Goal: Information Seeking & Learning: Check status

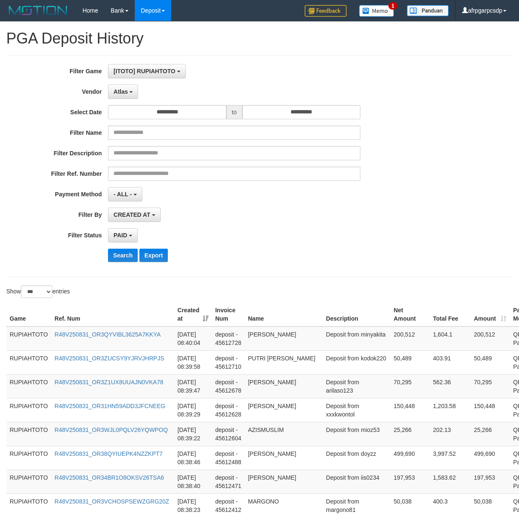
select select "**********"
select select "*"
select select "***"
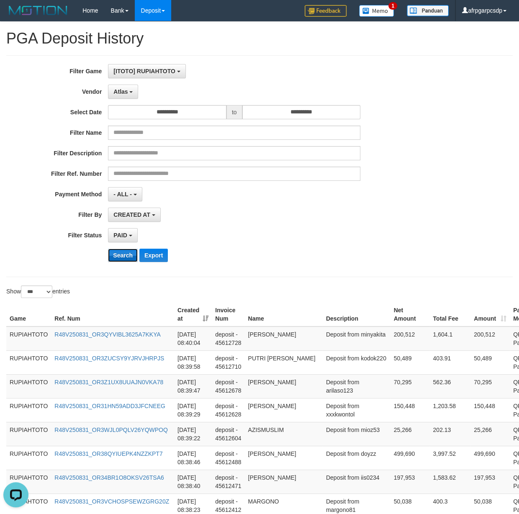
click at [110, 261] on button "Search" at bounding box center [123, 255] width 30 height 13
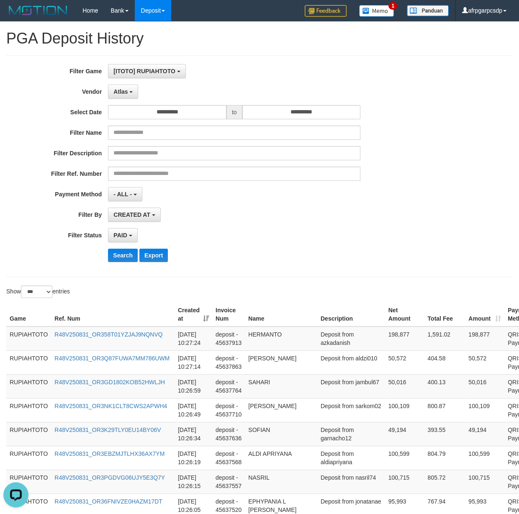
drag, startPoint x: 287, startPoint y: 248, endPoint x: 281, endPoint y: 245, distance: 6.0
click at [288, 245] on div "**********" at bounding box center [216, 166] width 432 height 204
click at [159, 257] on button "Export" at bounding box center [153, 255] width 28 height 13
click at [153, 257] on button "Export" at bounding box center [153, 255] width 28 height 13
drag, startPoint x: 382, startPoint y: 246, endPoint x: 346, endPoint y: 226, distance: 41.4
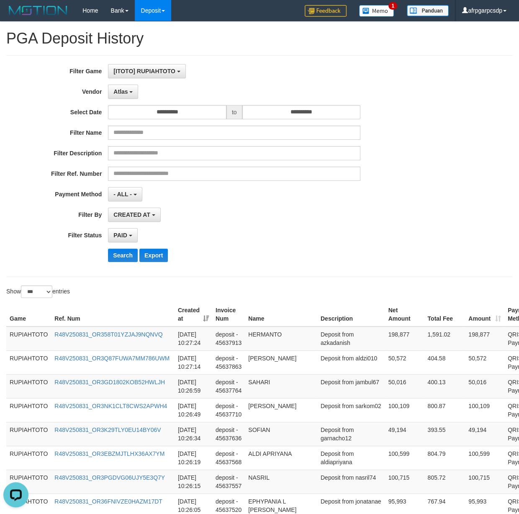
click at [382, 245] on div "**********" at bounding box center [216, 166] width 432 height 204
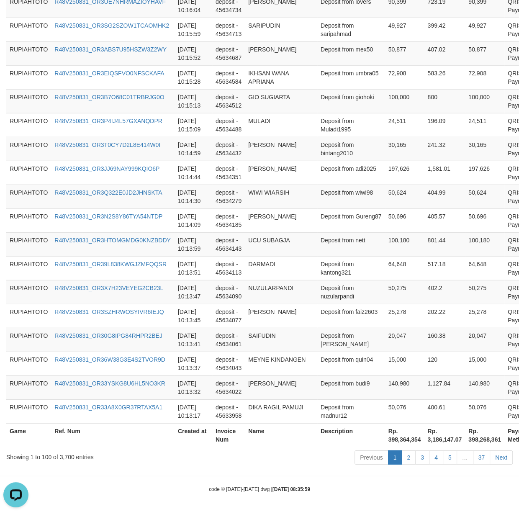
click at [385, 441] on th "Rp. 398,364,354" at bounding box center [404, 435] width 39 height 24
drag, startPoint x: 366, startPoint y: 441, endPoint x: 383, endPoint y: 436, distance: 18.4
click at [385, 436] on th "Rp. 398,364,354" at bounding box center [404, 435] width 39 height 24
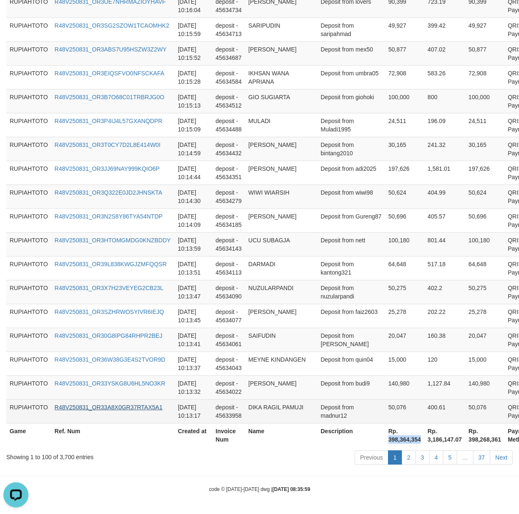
copy th "398,364,354"
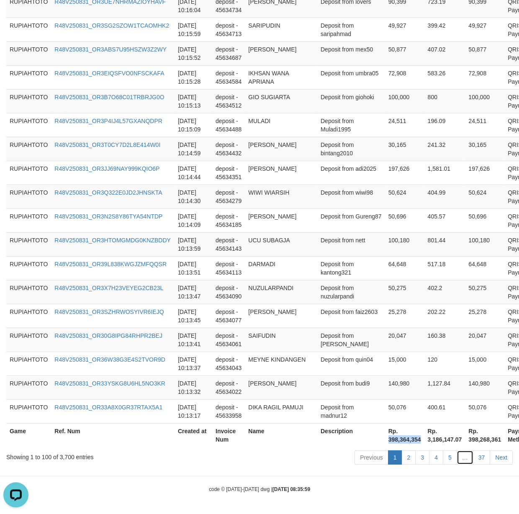
click at [457, 458] on link "…" at bounding box center [465, 457] width 17 height 14
click at [455, 458] on link "5" at bounding box center [450, 457] width 14 height 14
click at [453, 458] on link "5" at bounding box center [450, 457] width 14 height 14
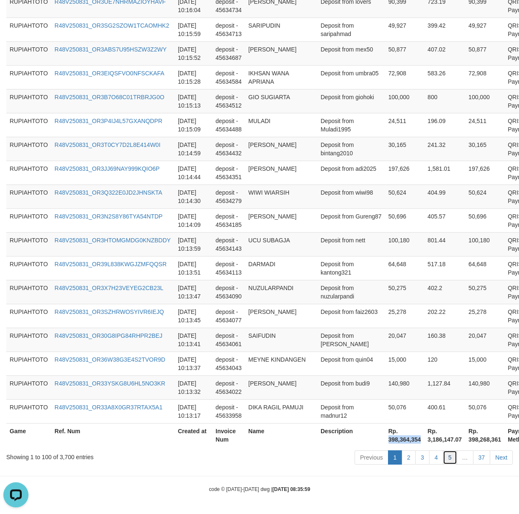
click at [453, 458] on link "5" at bounding box center [450, 457] width 14 height 14
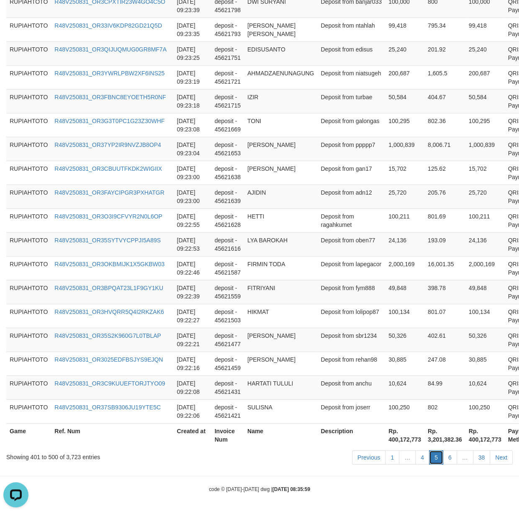
click at [440, 458] on link "5" at bounding box center [436, 457] width 14 height 14
click at [443, 458] on link "6" at bounding box center [450, 457] width 14 height 14
click at [447, 456] on link "6" at bounding box center [450, 457] width 14 height 14
click at [448, 455] on link "6" at bounding box center [450, 457] width 14 height 14
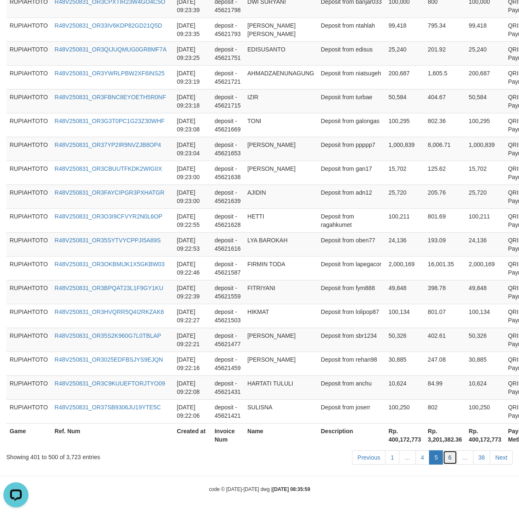
click at [449, 455] on link "6" at bounding box center [450, 457] width 14 height 14
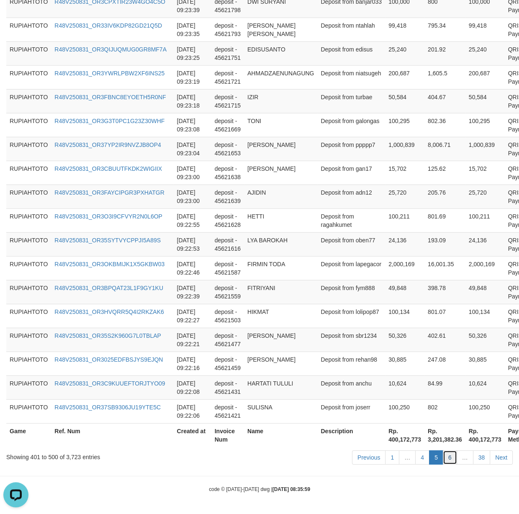
click at [449, 454] on link "6" at bounding box center [450, 457] width 14 height 14
click at [449, 453] on link "6" at bounding box center [450, 457] width 14 height 14
click at [449, 452] on link "6" at bounding box center [450, 457] width 14 height 14
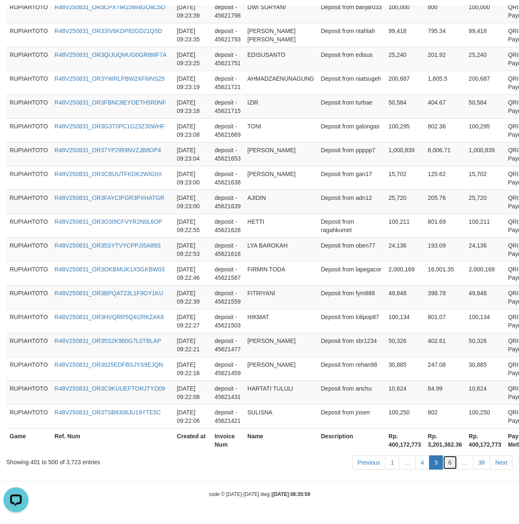
scroll to position [2333, 0]
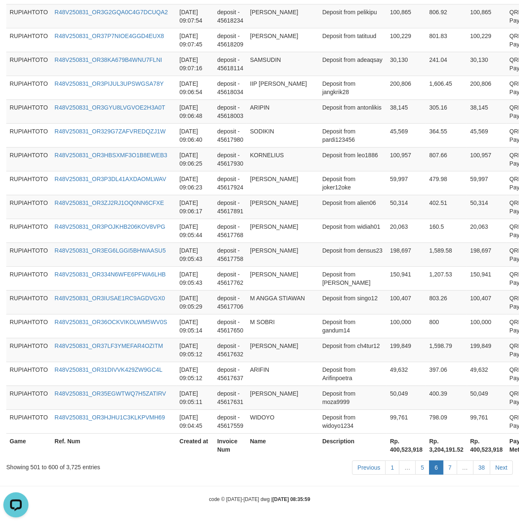
click at [467, 452] on th "Rp. 400,523,918" at bounding box center [486, 446] width 39 height 24
click at [449, 469] on link "7" at bounding box center [450, 468] width 14 height 14
click at [449, 468] on link "7" at bounding box center [450, 468] width 14 height 14
drag, startPoint x: 449, startPoint y: 468, endPoint x: 130, endPoint y: 166, distance: 439.9
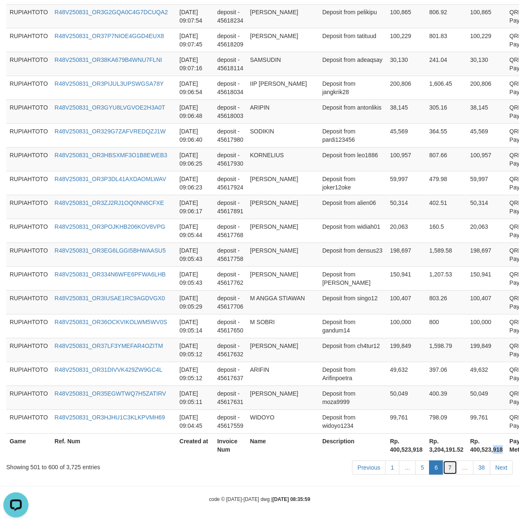
click at [449, 467] on link "7" at bounding box center [450, 468] width 14 height 14
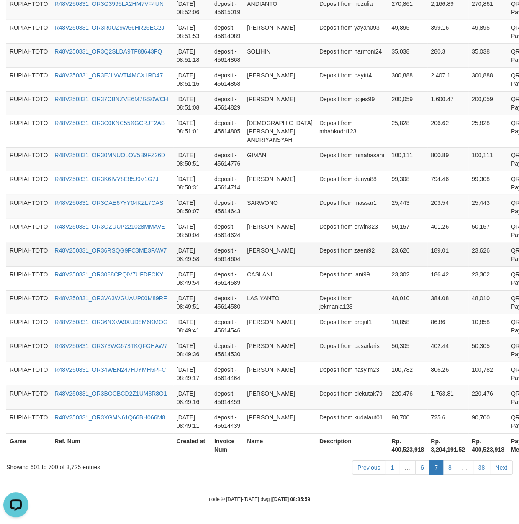
click at [388, 262] on td "23,626" at bounding box center [407, 255] width 39 height 24
click at [316, 300] on td "Deposit from jekmania123" at bounding box center [352, 302] width 72 height 24
click at [452, 465] on link "8" at bounding box center [450, 468] width 14 height 14
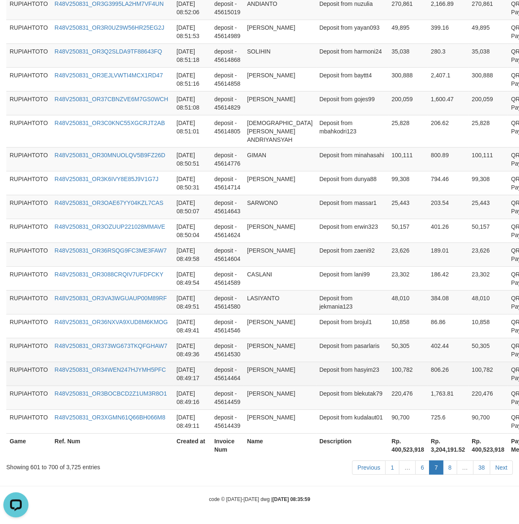
click at [468, 378] on td "100,782" at bounding box center [487, 374] width 39 height 24
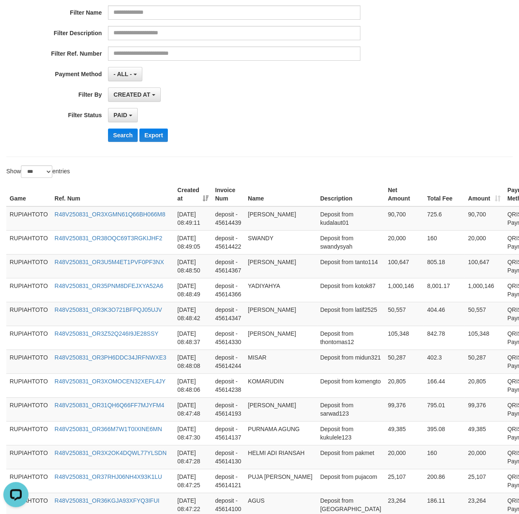
scroll to position [0, 0]
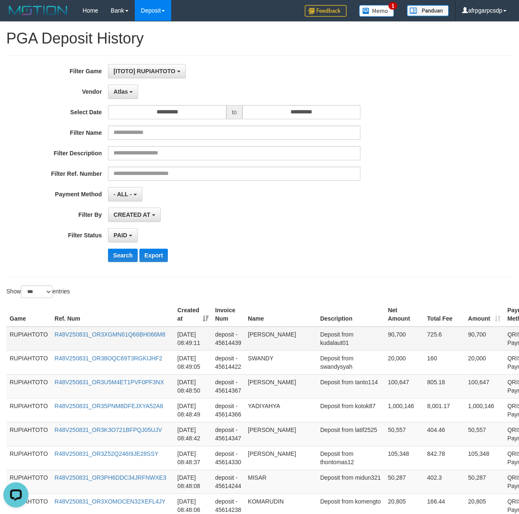
copy td "[PERSON_NAME]"
drag, startPoint x: 329, startPoint y: 264, endPoint x: 339, endPoint y: 333, distance: 69.7
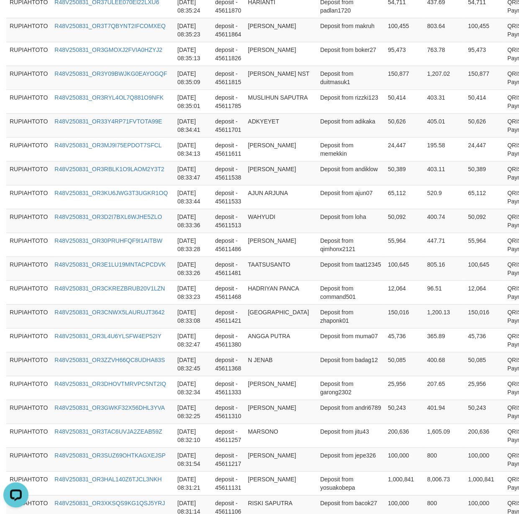
scroll to position [2309, 0]
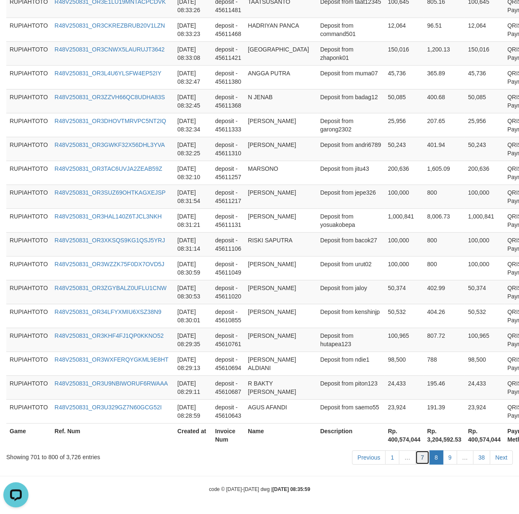
click at [418, 462] on link "7" at bounding box center [422, 457] width 14 height 14
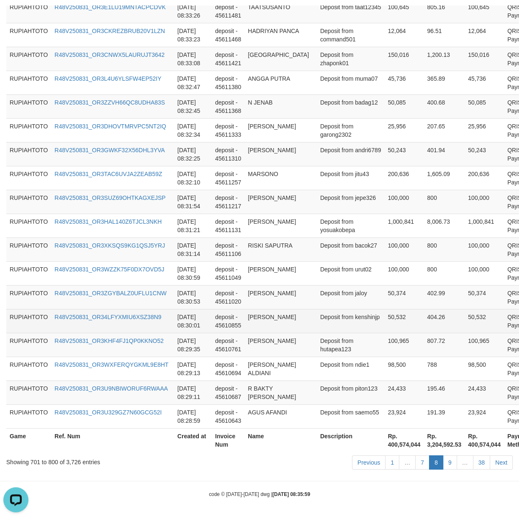
scroll to position [2333, 0]
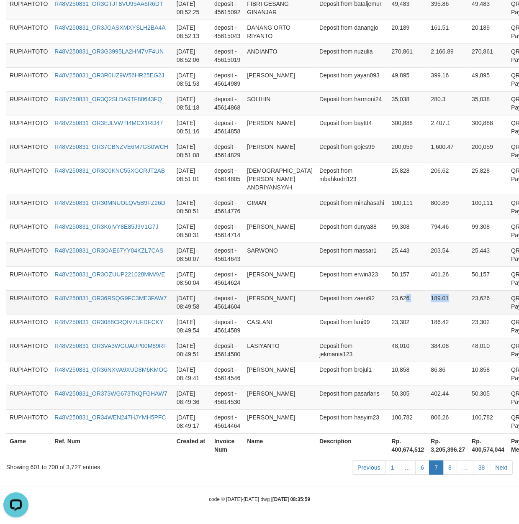
click at [397, 290] on tr "RUPIAHTOTO R48V250831_OR36RSQG9FC3ME3FAW7 [DATE] 08:49:58 deposit - 45614604 [P…" at bounding box center [284, 302] width 557 height 24
click at [442, 302] on tr "RUPIAHTOTO R48V250831_OR36RSQG9FC3ME3FAW7 [DATE] 08:49:58 deposit - 45614604 [P…" at bounding box center [284, 302] width 557 height 24
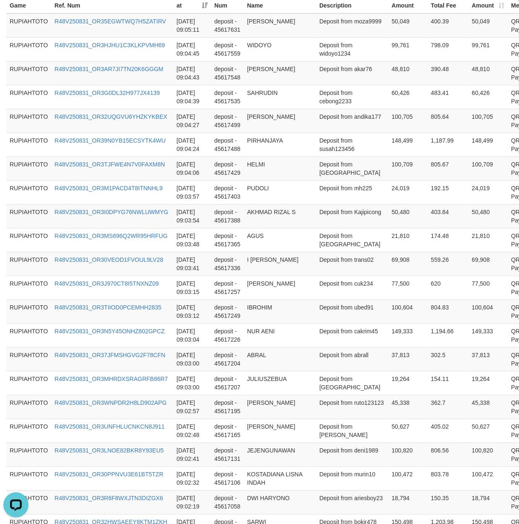
scroll to position [0, 0]
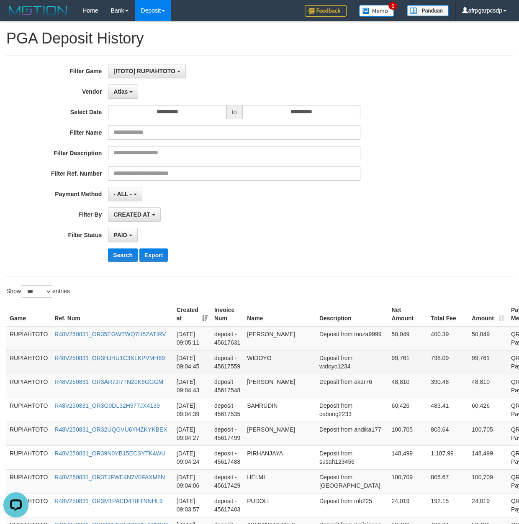
copy td "[PERSON_NAME]"
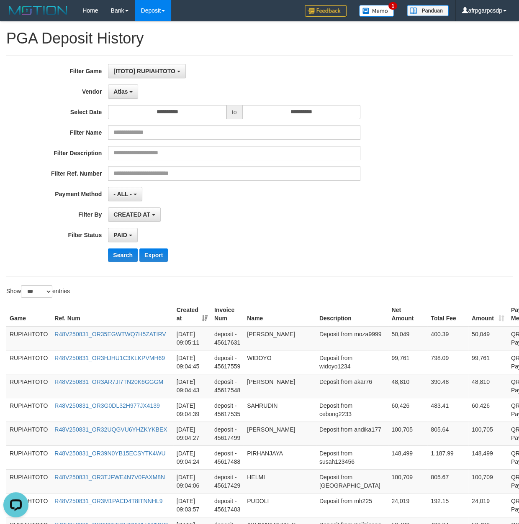
drag, startPoint x: 309, startPoint y: 422, endPoint x: 25, endPoint y: 266, distance: 323.9
click at [316, 345] on td "Deposit from moza9999" at bounding box center [352, 338] width 72 height 24
copy td "moza9999"
click at [316, 345] on td "Deposit from moza9999" at bounding box center [352, 338] width 72 height 24
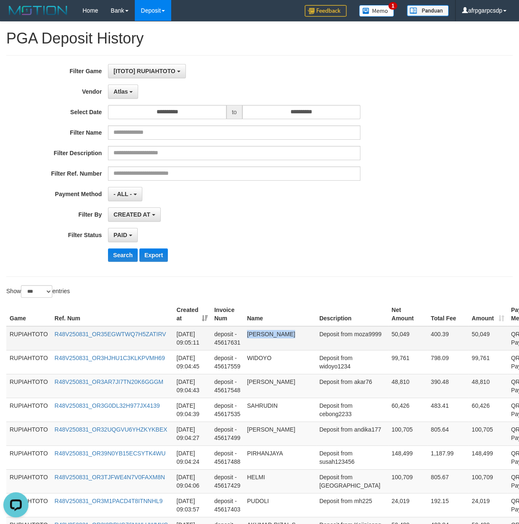
copy td "[PERSON_NAME]"
click at [316, 339] on td "Deposit from moza9999" at bounding box center [352, 338] width 72 height 24
click at [316, 343] on td "Deposit from moza9999" at bounding box center [352, 338] width 72 height 24
copy td "moza9999"
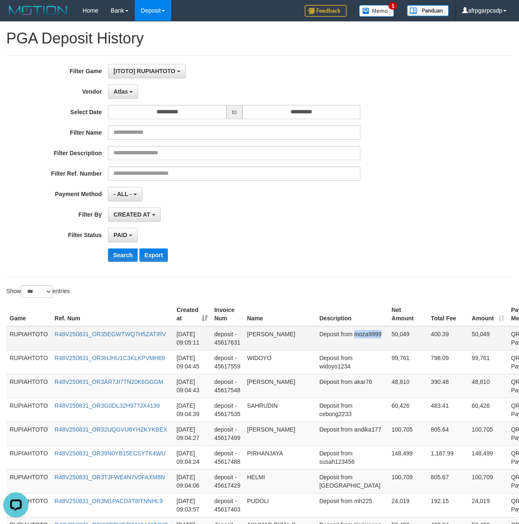
scroll to position [2333, 0]
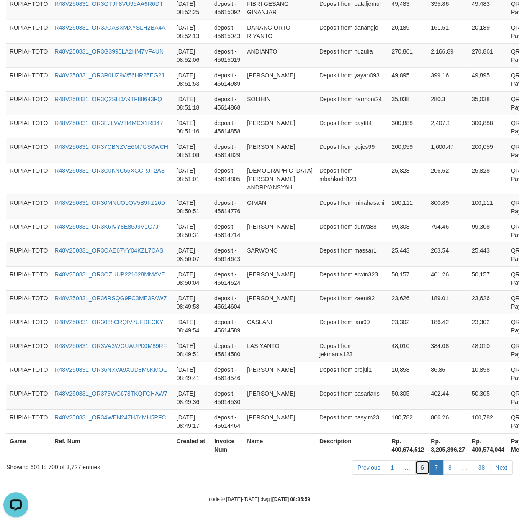
click at [421, 470] on link "6" at bounding box center [422, 468] width 14 height 14
drag, startPoint x: 421, startPoint y: 470, endPoint x: 59, endPoint y: 407, distance: 366.7
click at [409, 464] on ul "Previous 1 … 6 7 8 … 38 Next" at bounding box center [432, 468] width 161 height 14
click at [263, 290] on tr "RUPIAHTOTO R48V250831_OR36RSQG9FC3ME3FAW7 [DATE] 08:49:58 deposit - 45614604 [P…" at bounding box center [284, 302] width 557 height 24
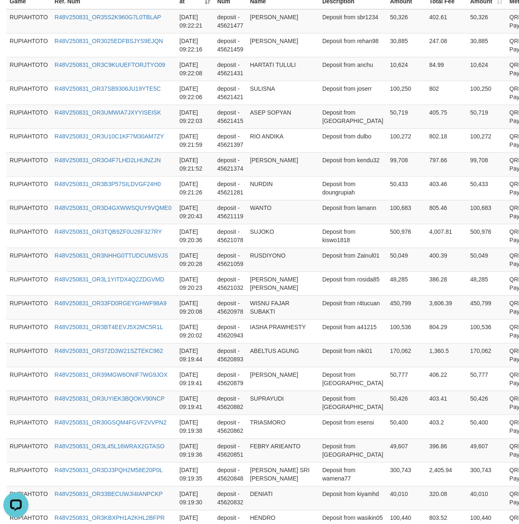
scroll to position [0, 0]
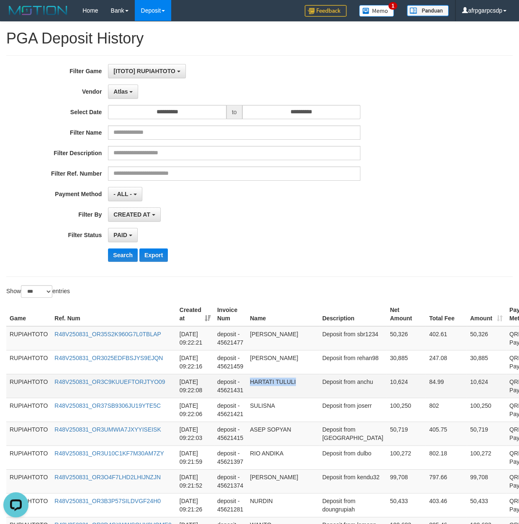
copy td "HARTATI TULULI"
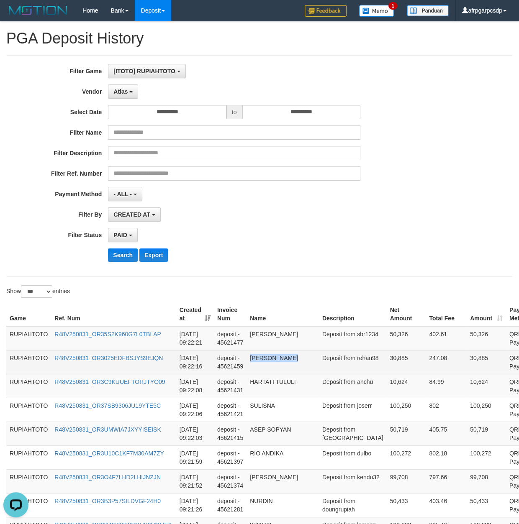
copy td "[PERSON_NAME]"
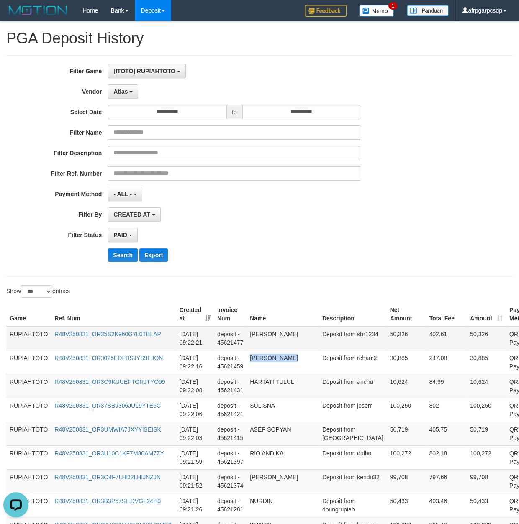
drag, startPoint x: 327, startPoint y: 415, endPoint x: 220, endPoint y: 335, distance: 133.6
click at [319, 342] on td "Deposit from sbr1234" at bounding box center [353, 338] width 68 height 24
copy td "sbr1234"
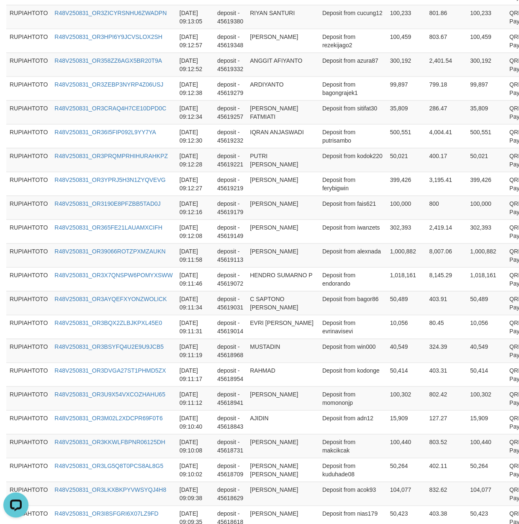
scroll to position [2333, 0]
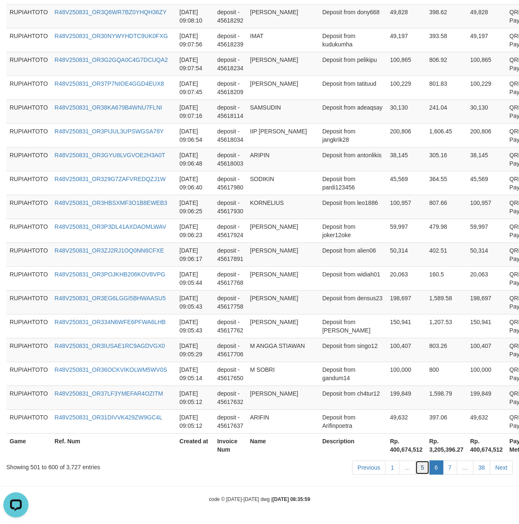
click at [423, 472] on link "5" at bounding box center [422, 468] width 14 height 14
click at [209, 293] on td "[DATE] 09:05:43" at bounding box center [195, 302] width 38 height 24
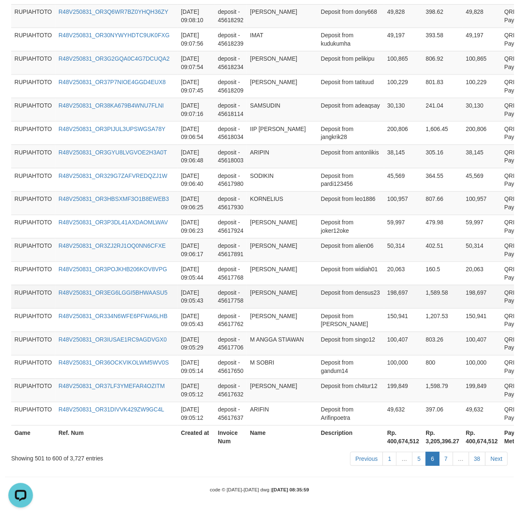
scroll to position [2299, 0]
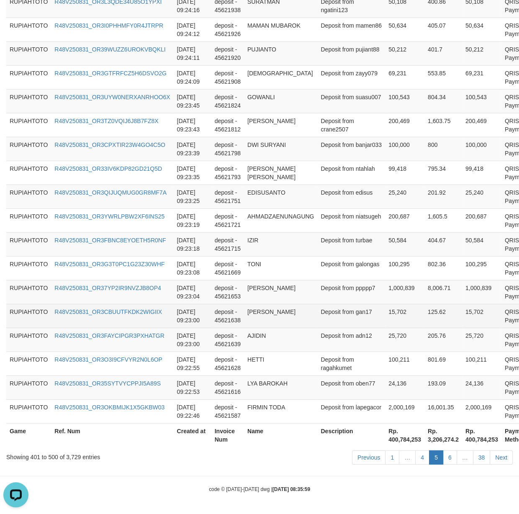
click at [255, 316] on td "[PERSON_NAME]" at bounding box center [280, 316] width 73 height 24
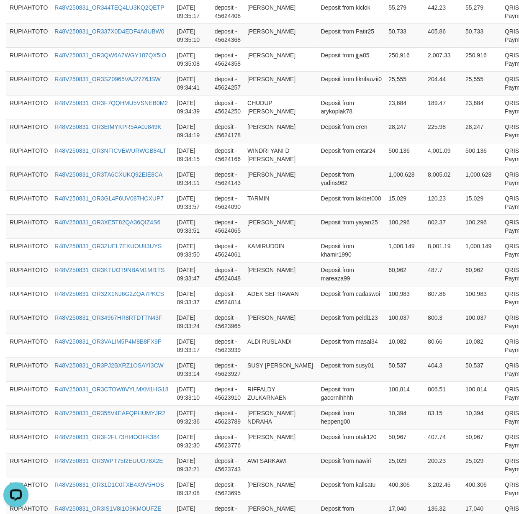
scroll to position [0, 0]
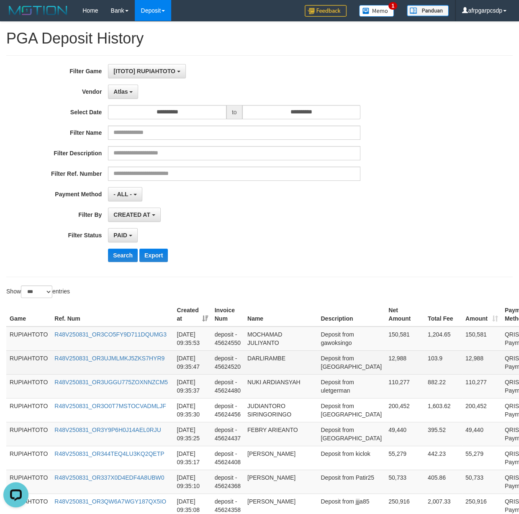
copy td "FIRMIN TODA"
drag, startPoint x: 351, startPoint y: 162, endPoint x: 330, endPoint y: 357, distance: 197.0
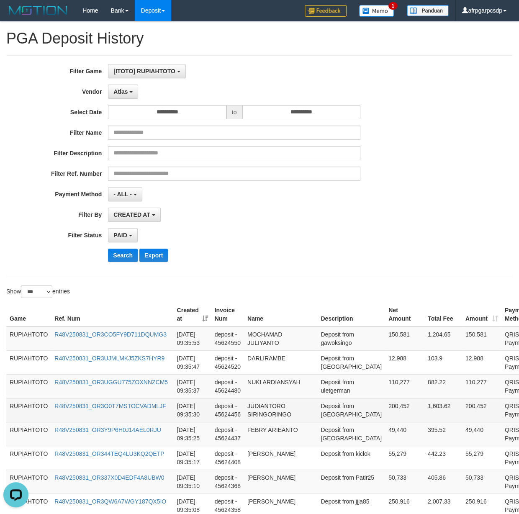
click at [332, 402] on td "Deposit from [GEOGRAPHIC_DATA]" at bounding box center [351, 410] width 68 height 24
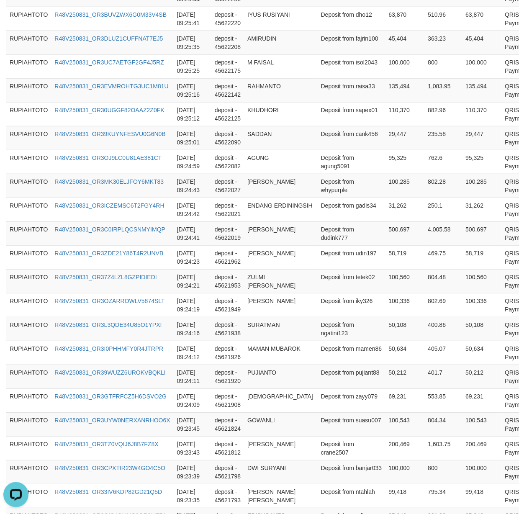
scroll to position [2309, 0]
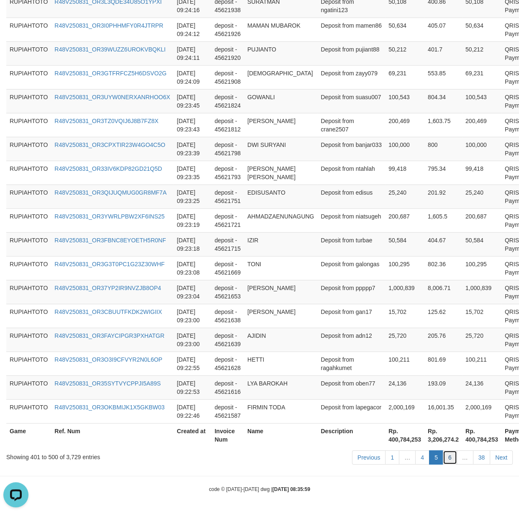
click at [450, 459] on link "6" at bounding box center [450, 457] width 14 height 14
drag, startPoint x: 450, startPoint y: 459, endPoint x: 416, endPoint y: 451, distance: 34.4
click at [449, 459] on link "6" at bounding box center [450, 457] width 14 height 14
click at [313, 286] on td "[PERSON_NAME]" at bounding box center [280, 292] width 73 height 24
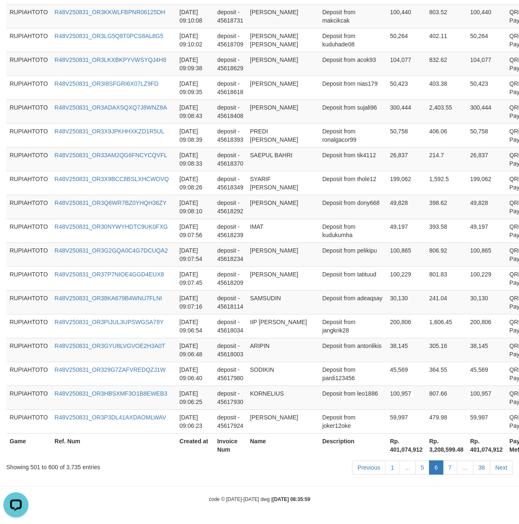
scroll to position [242, 0]
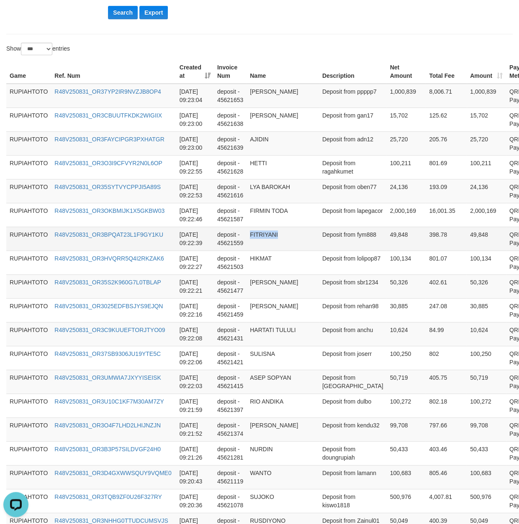
drag, startPoint x: 328, startPoint y: 267, endPoint x: 17, endPoint y: 162, distance: 328.0
click at [269, 251] on td "FITRIYANI" at bounding box center [283, 239] width 72 height 24
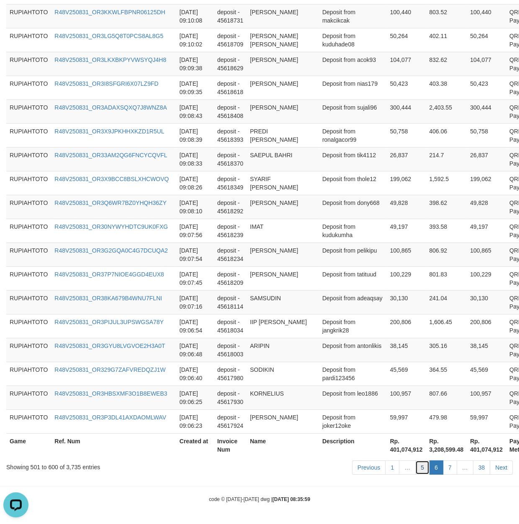
click at [424, 465] on link "5" at bounding box center [422, 468] width 14 height 14
drag, startPoint x: 424, startPoint y: 465, endPoint x: 69, endPoint y: 404, distance: 359.3
click at [424, 464] on link "5" at bounding box center [422, 468] width 14 height 14
click at [252, 248] on tr "RUPIAHTOTO R48V250831_OR3G2GQA0C4G7DCUQA2 [DATE] 09:07:54 deposit - 45618234 TO…" at bounding box center [283, 255] width 555 height 24
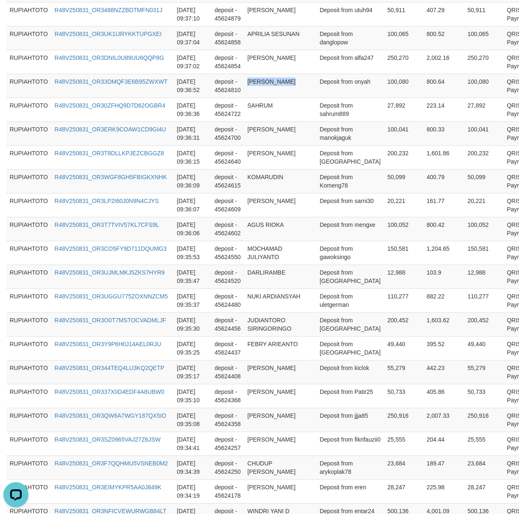
scroll to position [0, 0]
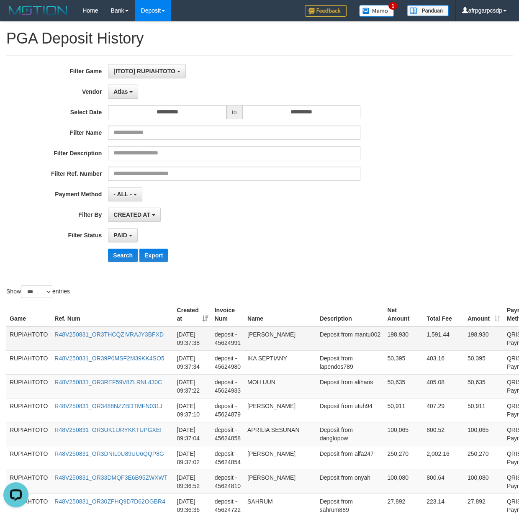
drag, startPoint x: 329, startPoint y: 252, endPoint x: 329, endPoint y: 339, distance: 87.5
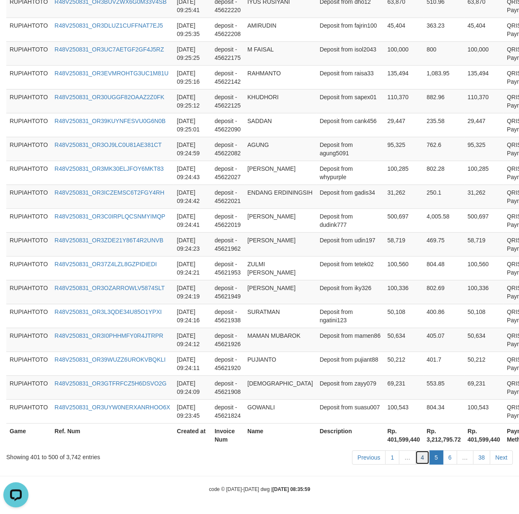
click at [423, 462] on link "4" at bounding box center [422, 457] width 14 height 14
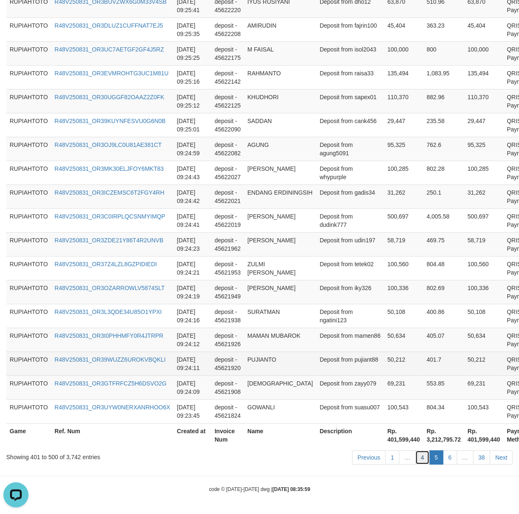
drag, startPoint x: 423, startPoint y: 462, endPoint x: 130, endPoint y: 368, distance: 308.1
click at [421, 461] on link "4" at bounding box center [422, 457] width 14 height 14
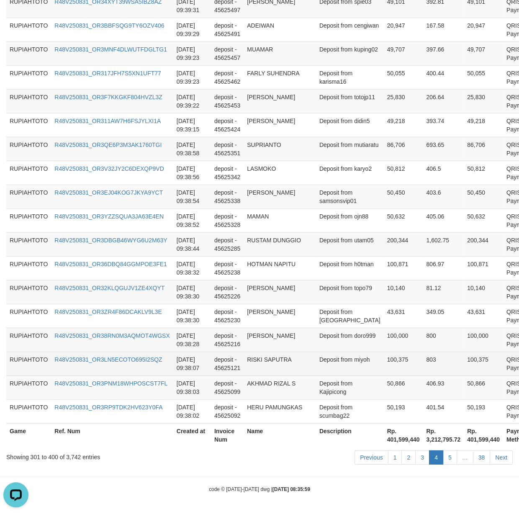
click at [384, 374] on td "100,375" at bounding box center [403, 364] width 39 height 24
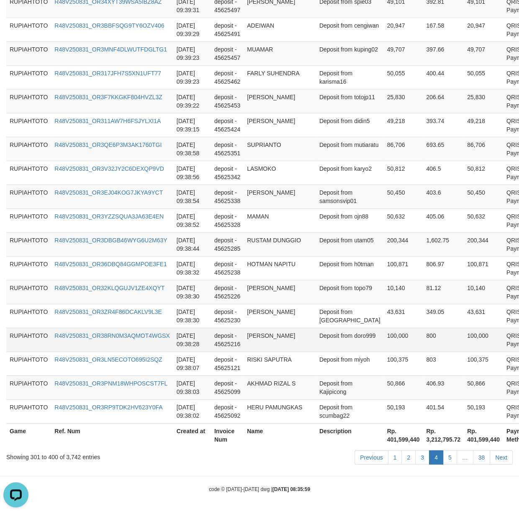
click at [265, 346] on td "[PERSON_NAME]" at bounding box center [280, 340] width 72 height 24
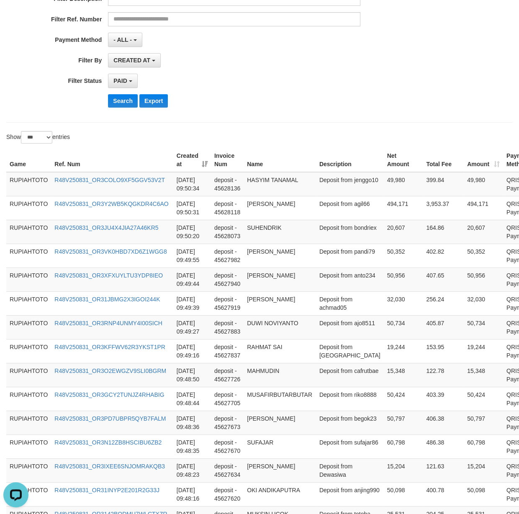
scroll to position [0, 0]
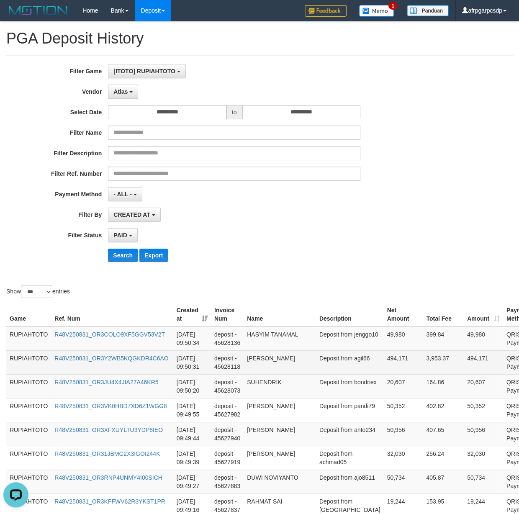
drag, startPoint x: 352, startPoint y: 225, endPoint x: 336, endPoint y: 364, distance: 139.8
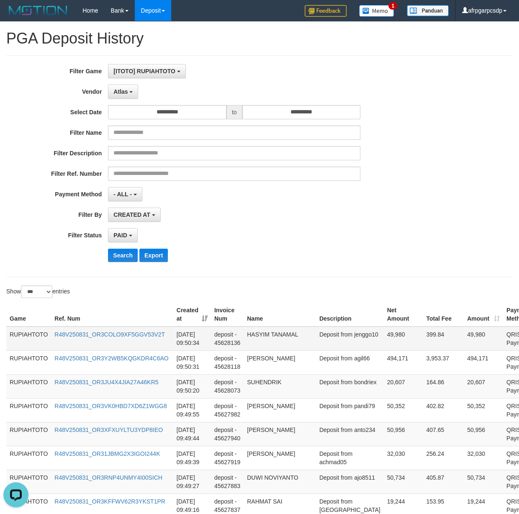
click at [341, 344] on td "Deposit from jenggo10" at bounding box center [350, 338] width 68 height 24
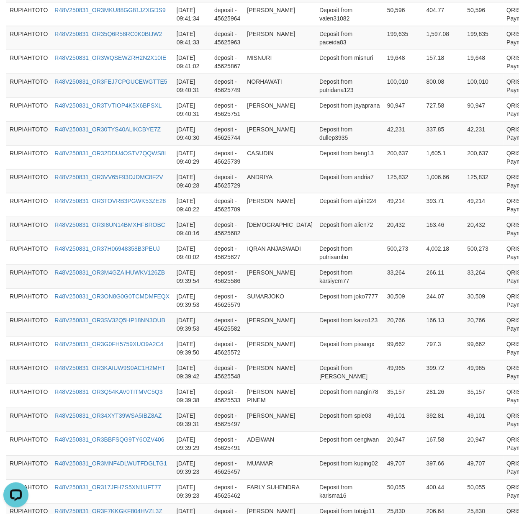
scroll to position [2309, 0]
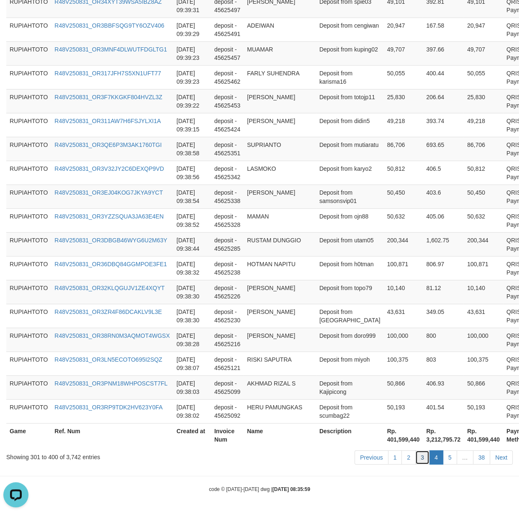
click at [421, 457] on link "3" at bounding box center [422, 457] width 14 height 14
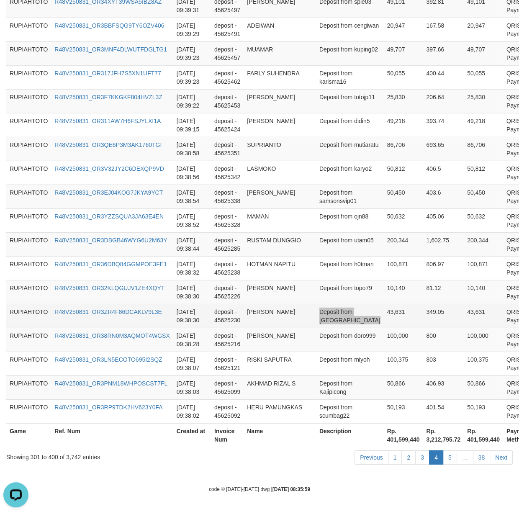
click at [392, 304] on td "43,631" at bounding box center [403, 316] width 39 height 24
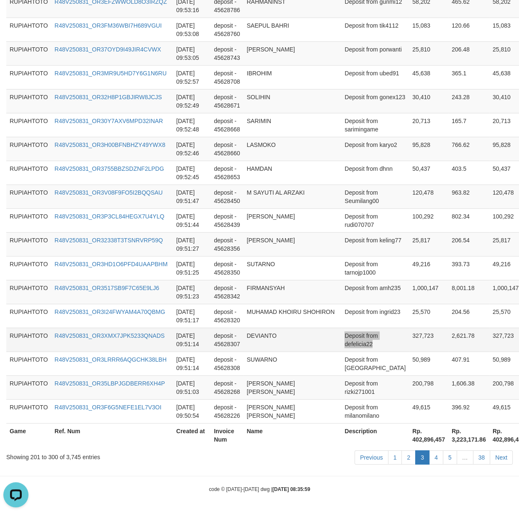
drag, startPoint x: 418, startPoint y: 343, endPoint x: 405, endPoint y: 346, distance: 13.2
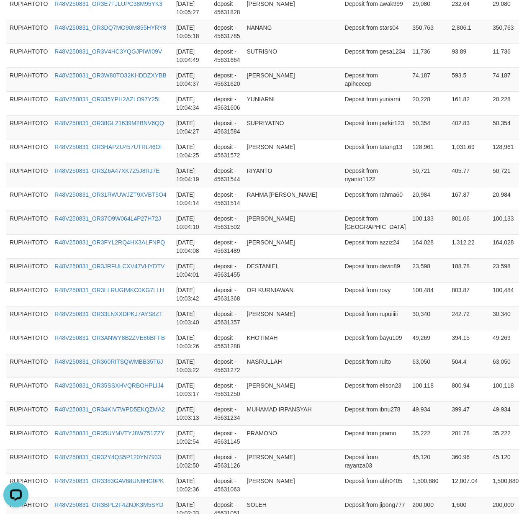
scroll to position [0, 0]
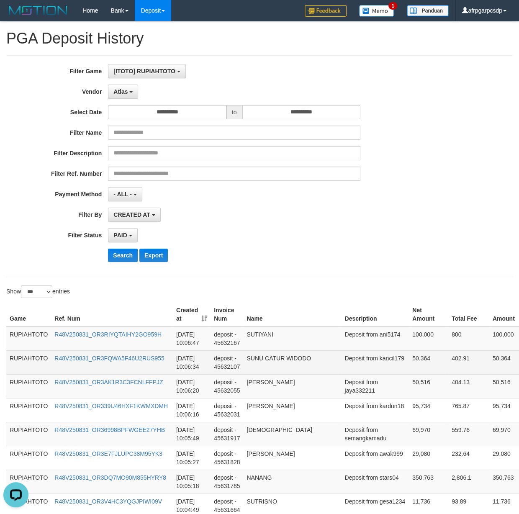
drag, startPoint x: 350, startPoint y: 407, endPoint x: 352, endPoint y: 367, distance: 40.2
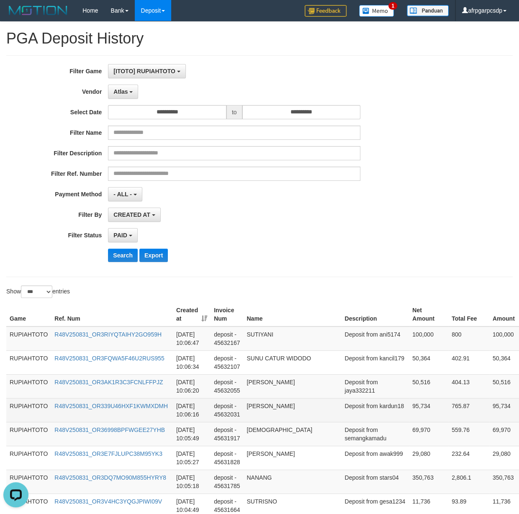
click at [209, 414] on td "[DATE] 10:06:16" at bounding box center [192, 410] width 38 height 24
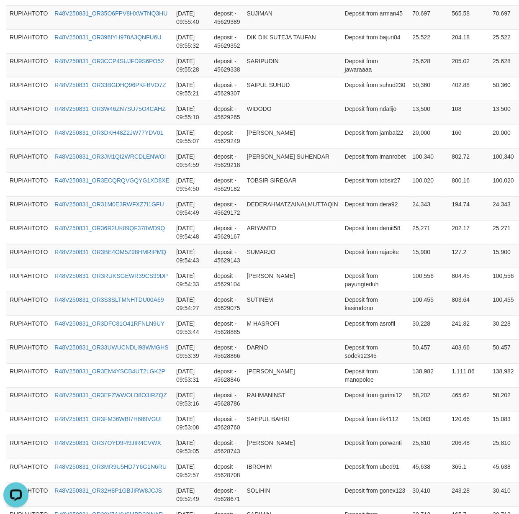
scroll to position [2309, 0]
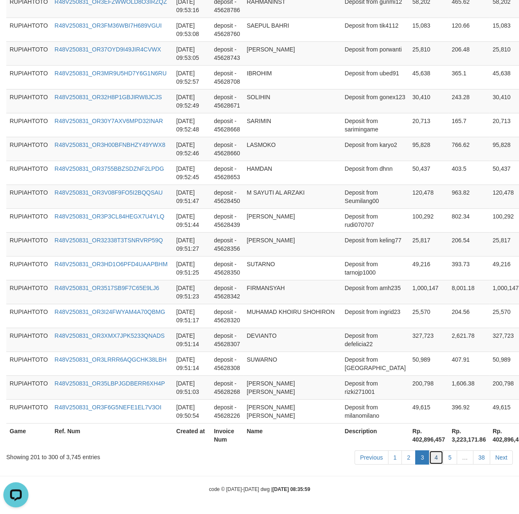
click at [432, 459] on link "4" at bounding box center [436, 457] width 14 height 14
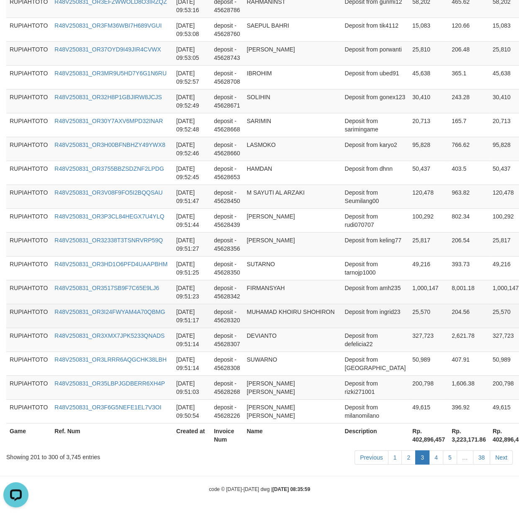
click at [409, 310] on td "25,570" at bounding box center [428, 316] width 39 height 24
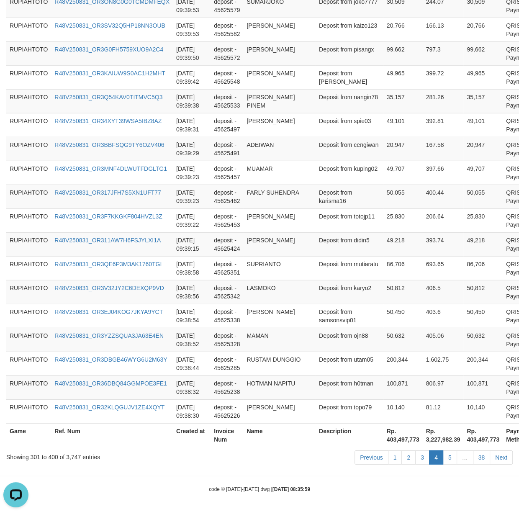
scroll to position [175, 0]
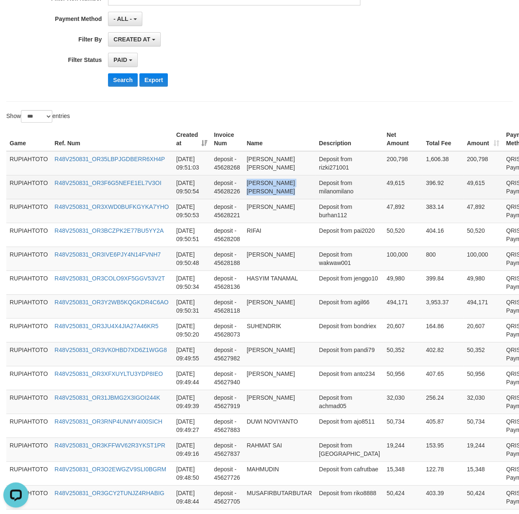
drag, startPoint x: 346, startPoint y: 257, endPoint x: 336, endPoint y: 190, distance: 67.6
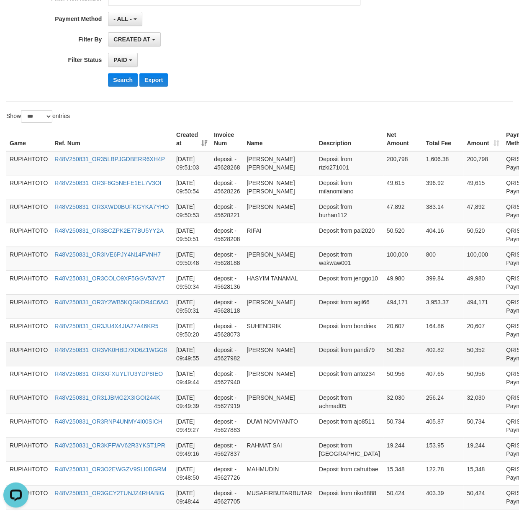
drag, startPoint x: 350, startPoint y: 360, endPoint x: 326, endPoint y: 351, distance: 25.7
click at [349, 360] on td "Deposit from pandi79" at bounding box center [350, 354] width 68 height 24
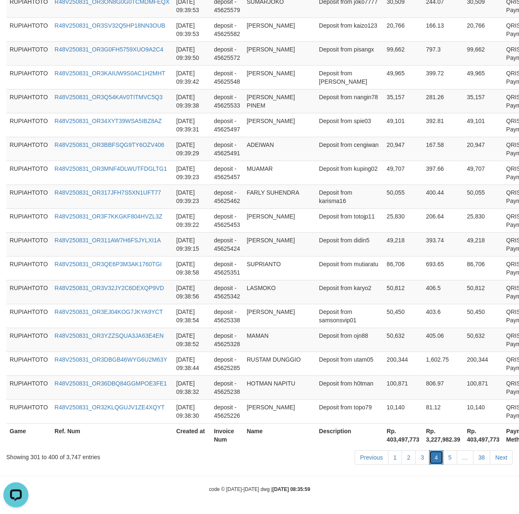
click at [429, 460] on link "4" at bounding box center [436, 457] width 14 height 14
click at [422, 458] on link "3" at bounding box center [422, 457] width 14 height 14
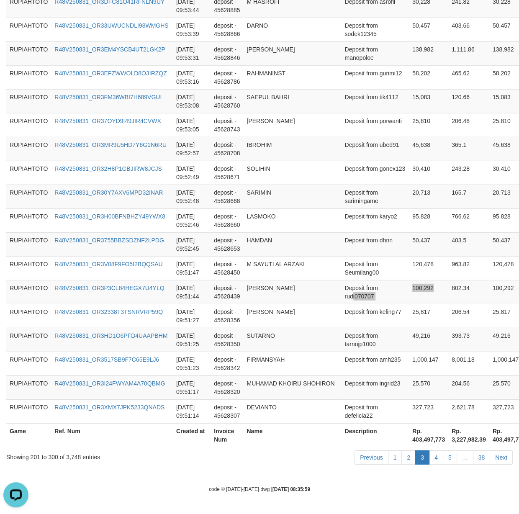
click at [405, 280] on tr "RUPIAHTOTO R48V250831_OR3P3CL84HEGX7U4YLQ [DATE] 09:51:44 deposit - 45628439 [P…" at bounding box center [295, 292] width 578 height 24
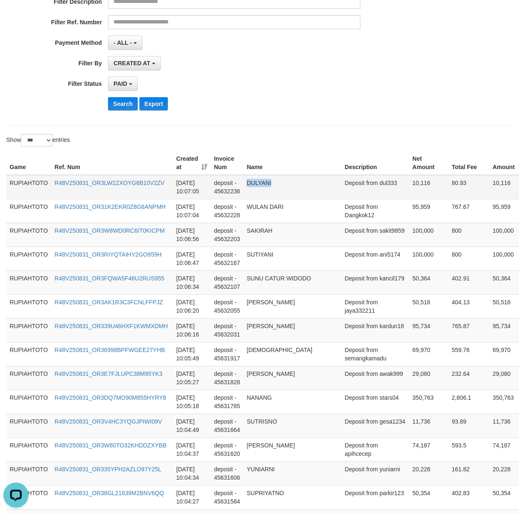
drag, startPoint x: 357, startPoint y: 258, endPoint x: 365, endPoint y: 192, distance: 67.0
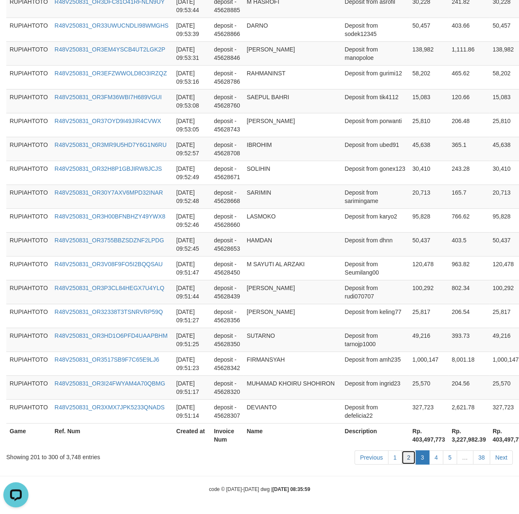
click at [406, 460] on link "2" at bounding box center [408, 457] width 14 height 14
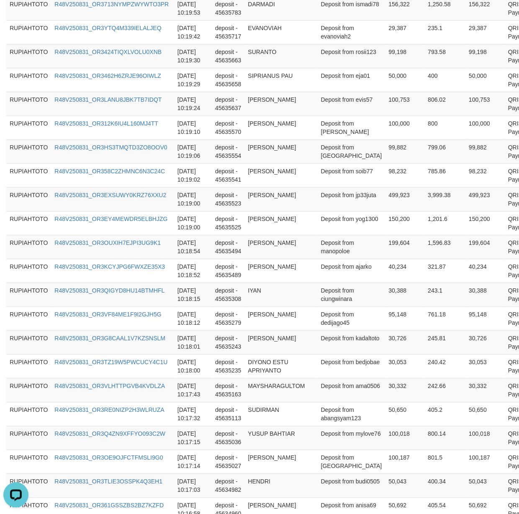
scroll to position [0, 0]
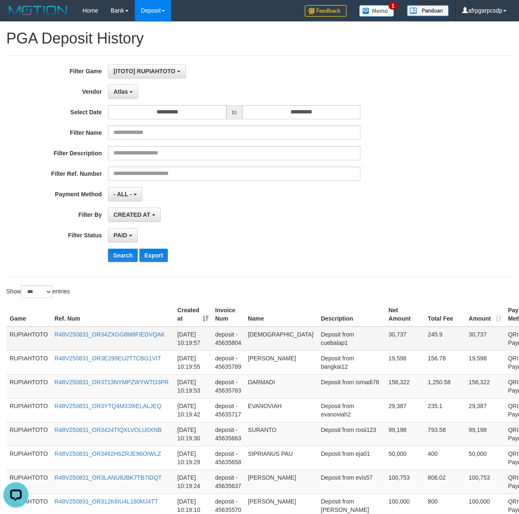
drag, startPoint x: 334, startPoint y: 396, endPoint x: 316, endPoint y: 352, distance: 47.7
click at [331, 347] on td "Deposit from cuebalap1" at bounding box center [351, 338] width 68 height 24
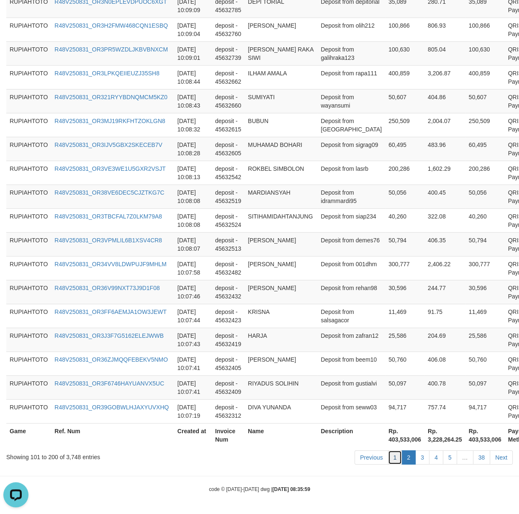
click at [393, 460] on link "1" at bounding box center [395, 457] width 14 height 14
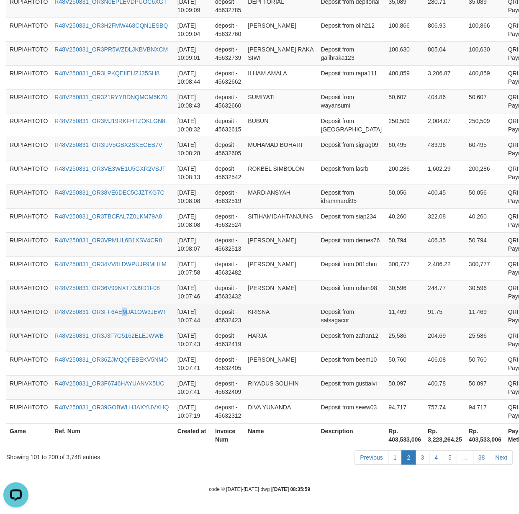
click at [126, 304] on td "R48V250831_OR3FF6AEMJA1OW3JEWT" at bounding box center [112, 316] width 123 height 24
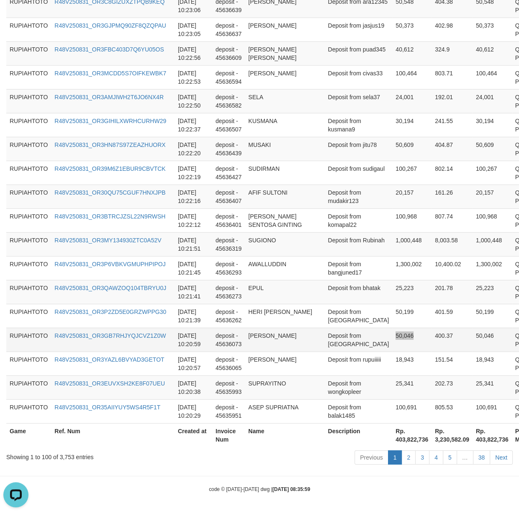
drag, startPoint x: 437, startPoint y: 334, endPoint x: 431, endPoint y: 332, distance: 6.8
click at [431, 332] on td "400.37" at bounding box center [451, 340] width 41 height 24
click at [447, 346] on td "400.37" at bounding box center [451, 340] width 41 height 24
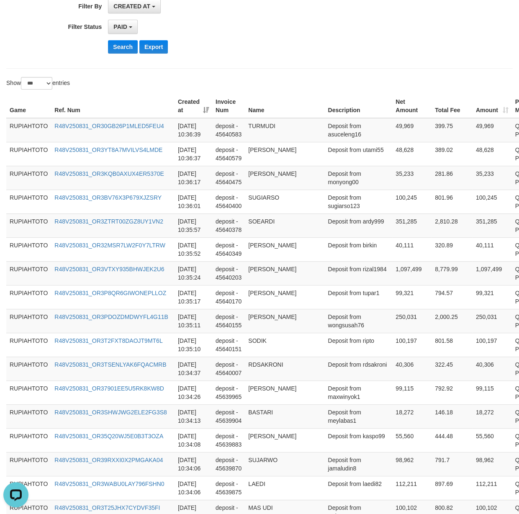
scroll to position [0, 0]
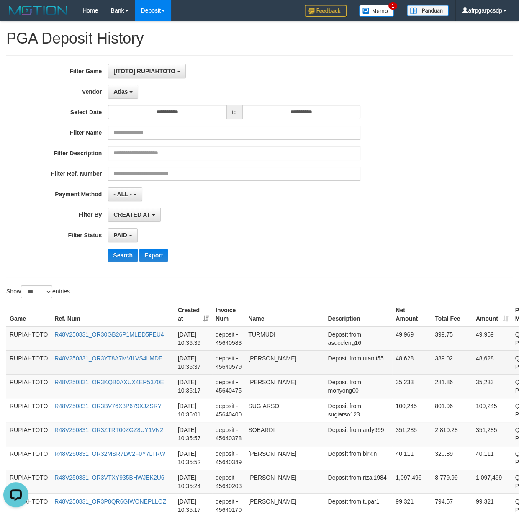
drag, startPoint x: 354, startPoint y: 408, endPoint x: 333, endPoint y: 362, distance: 50.6
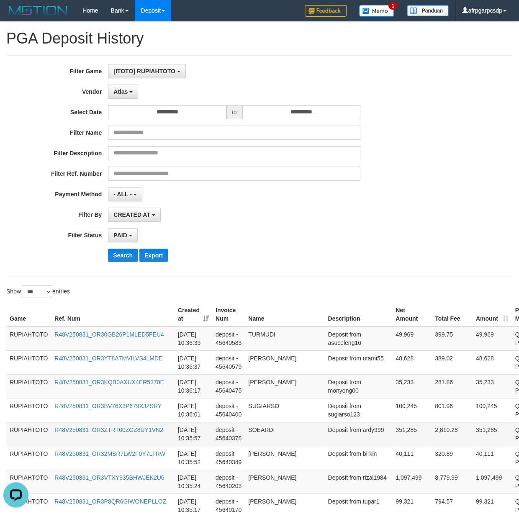
click at [340, 439] on td "Deposit from ardy999" at bounding box center [359, 434] width 68 height 24
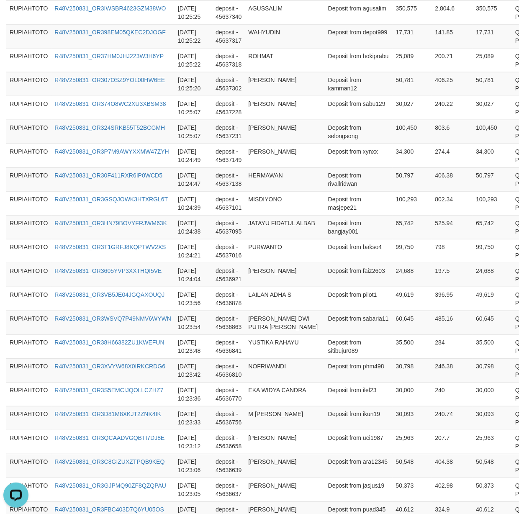
scroll to position [2309, 0]
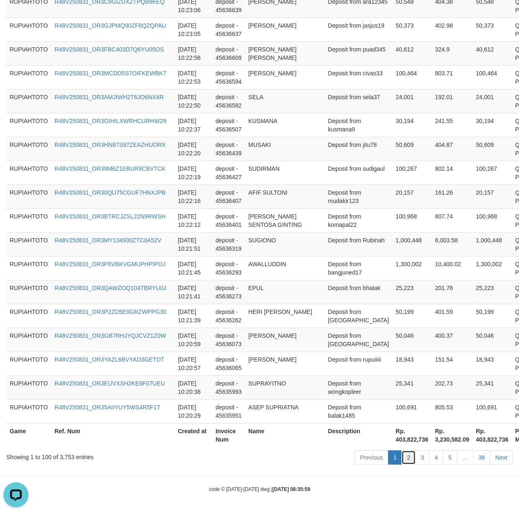
click at [410, 460] on link "2" at bounding box center [408, 457] width 14 height 14
click at [400, 296] on td "25,223" at bounding box center [411, 292] width 39 height 24
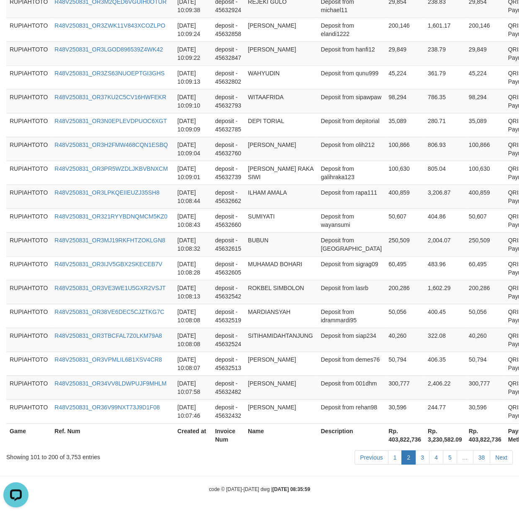
scroll to position [175, 0]
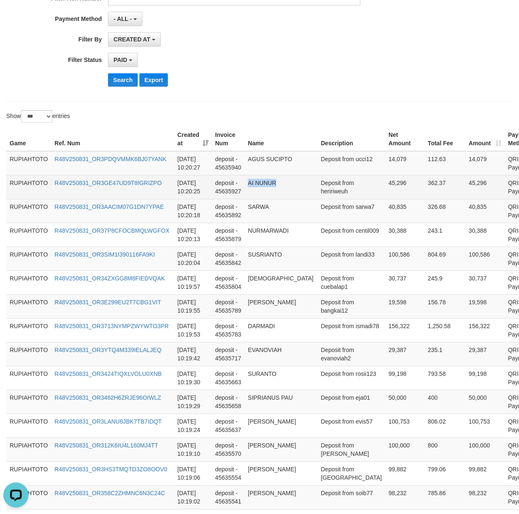
drag, startPoint x: 350, startPoint y: 264, endPoint x: 348, endPoint y: 193, distance: 71.2
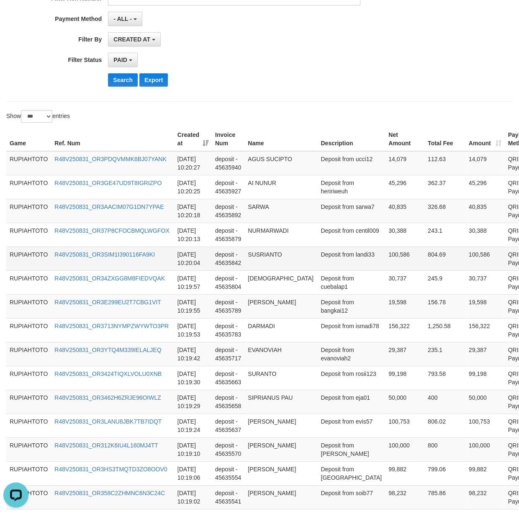
click at [296, 259] on td "SUSRIANTO" at bounding box center [280, 259] width 73 height 24
click at [324, 172] on td "Deposit from ucci12" at bounding box center [351, 163] width 68 height 24
click at [309, 348] on td "EVANOVIAH" at bounding box center [280, 354] width 73 height 24
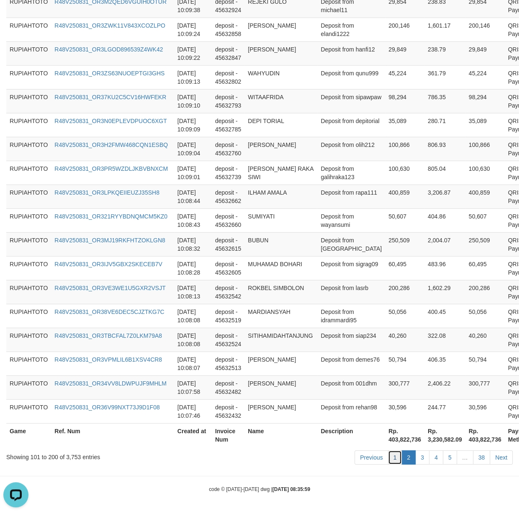
click at [390, 461] on link "1" at bounding box center [395, 457] width 14 height 14
click at [391, 460] on link "1" at bounding box center [395, 457] width 14 height 14
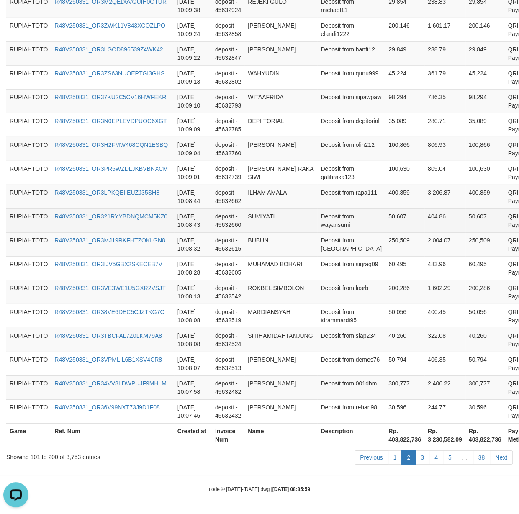
click at [324, 213] on td "Deposit from wayansumi" at bounding box center [351, 220] width 68 height 24
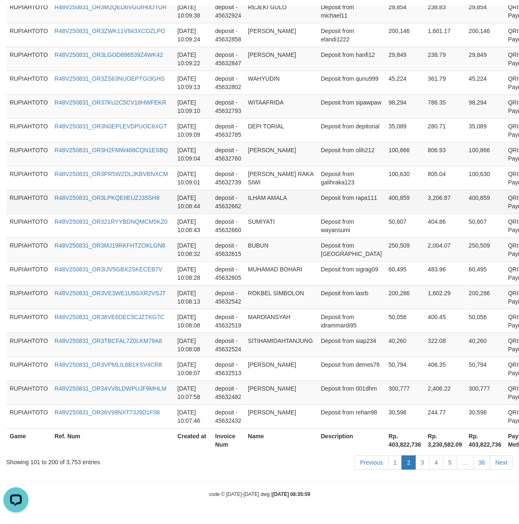
scroll to position [184, 0]
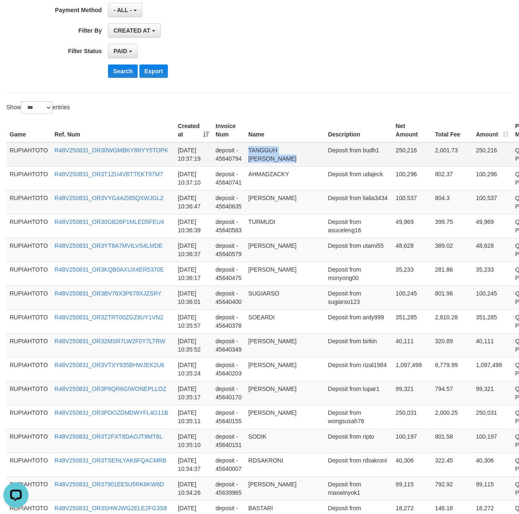
drag, startPoint x: 350, startPoint y: 249, endPoint x: 346, endPoint y: 154, distance: 94.7
click at [180, 159] on td "[DATE] 10:37:19" at bounding box center [194, 154] width 38 height 24
drag, startPoint x: 180, startPoint y: 159, endPoint x: 202, endPoint y: 161, distance: 22.2
click at [202, 161] on td "[DATE] 10:37:19" at bounding box center [194, 154] width 38 height 24
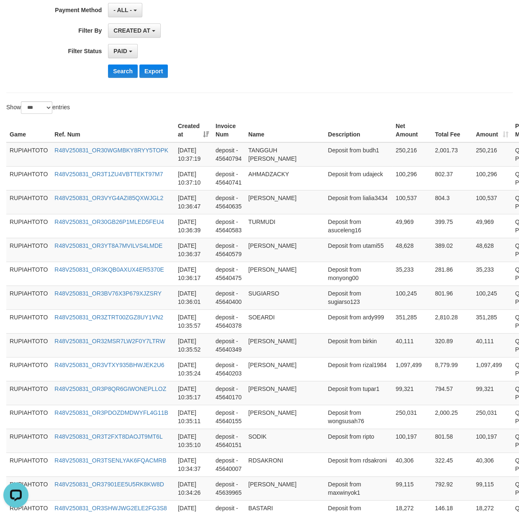
click at [67, 78] on div "Search Export" at bounding box center [216, 70] width 432 height 13
click at [116, 72] on button "Search" at bounding box center [123, 70] width 30 height 13
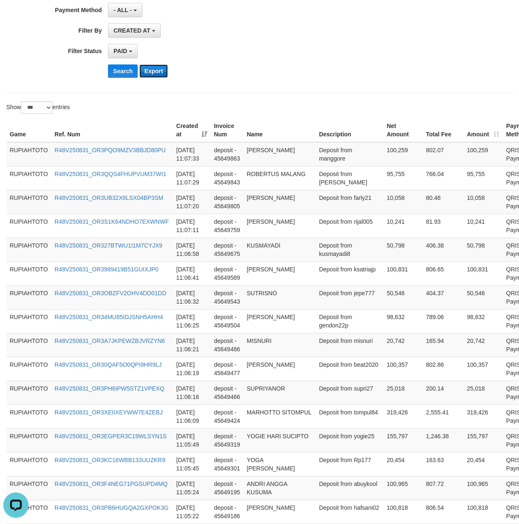
click at [156, 72] on button "Export" at bounding box center [153, 70] width 28 height 13
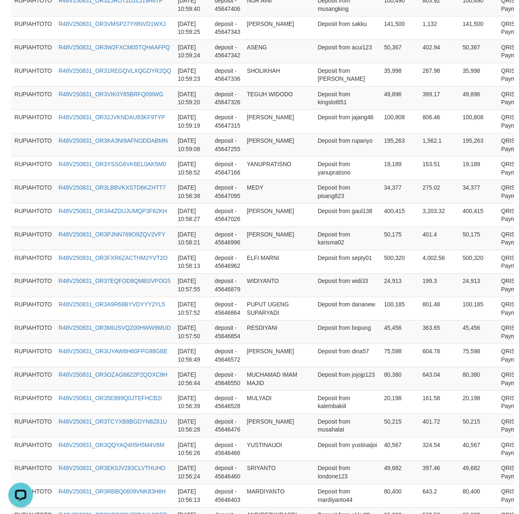
scroll to position [2308, 0]
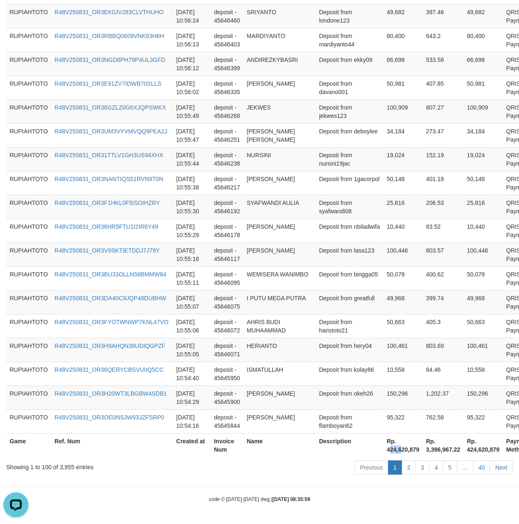
drag, startPoint x: 349, startPoint y: 450, endPoint x: 360, endPoint y: 451, distance: 10.9
click at [383, 451] on th "Rp. 424,620,879" at bounding box center [402, 446] width 39 height 24
click at [383, 450] on th "Rp. 424,620,879" at bounding box center [402, 446] width 39 height 24
drag, startPoint x: 353, startPoint y: 450, endPoint x: 374, endPoint y: 447, distance: 21.1
click at [383, 447] on th "Rp. 424,620,879" at bounding box center [402, 446] width 39 height 24
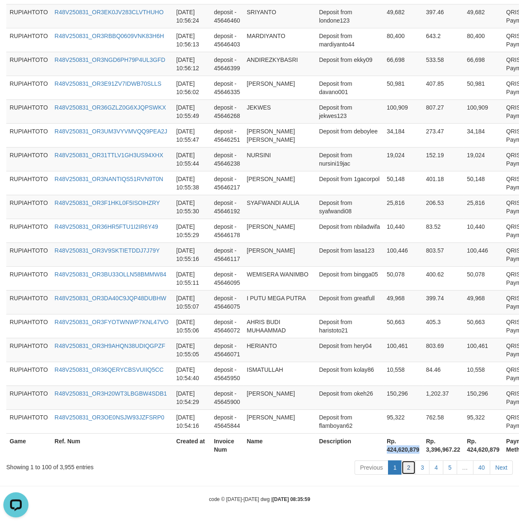
click at [406, 470] on link "2" at bounding box center [408, 468] width 14 height 14
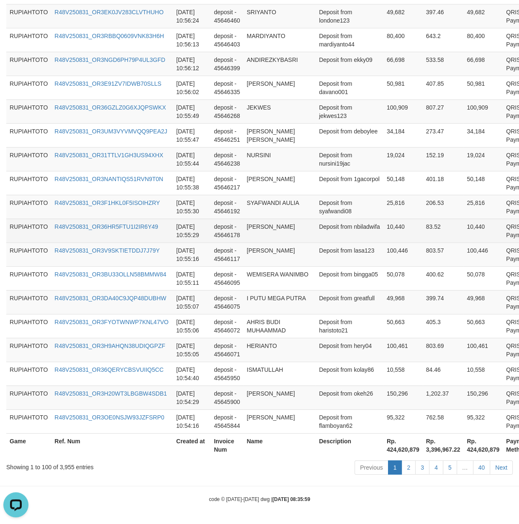
click at [383, 220] on td "10,440" at bounding box center [402, 231] width 39 height 24
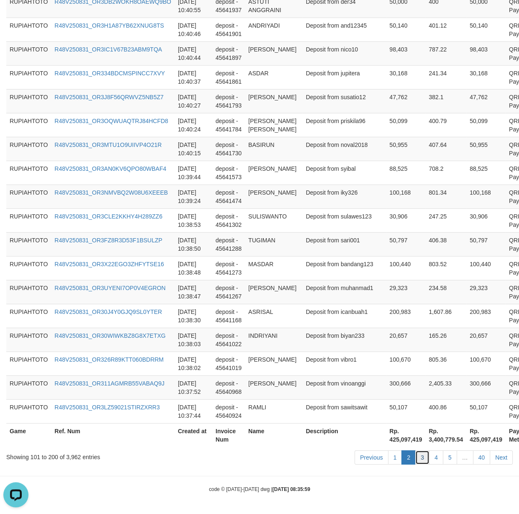
click at [419, 465] on link "3" at bounding box center [422, 457] width 14 height 14
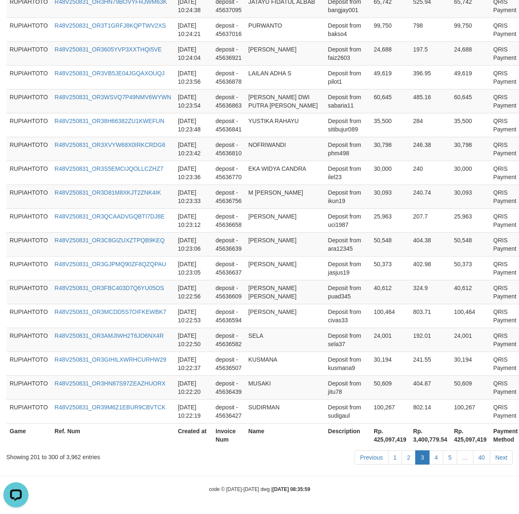
scroll to position [223, 0]
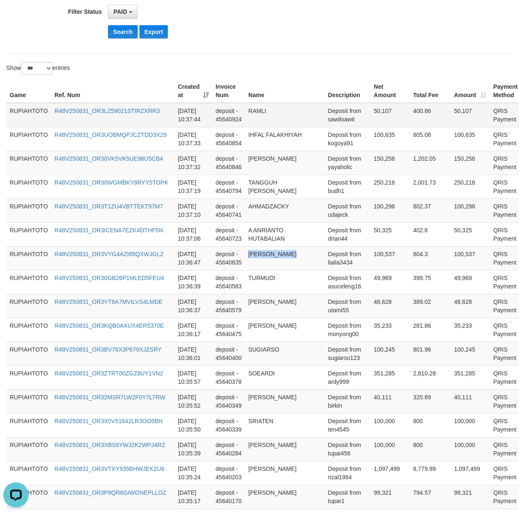
drag, startPoint x: 349, startPoint y: 255, endPoint x: 358, endPoint y: 110, distance: 145.9
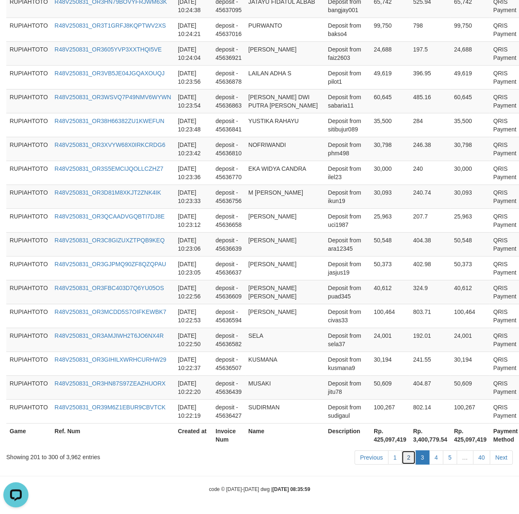
click at [406, 458] on link "2" at bounding box center [408, 457] width 14 height 14
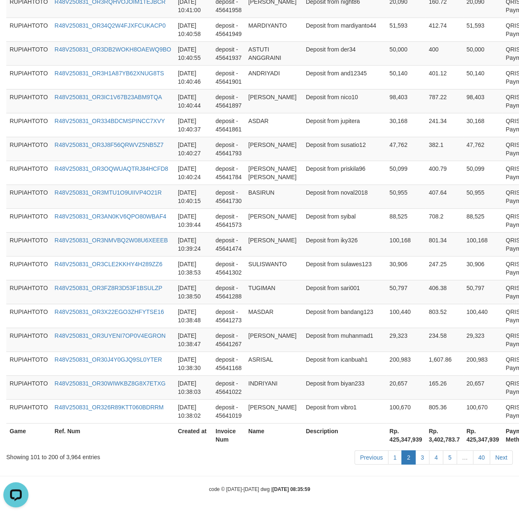
scroll to position [2318, 0]
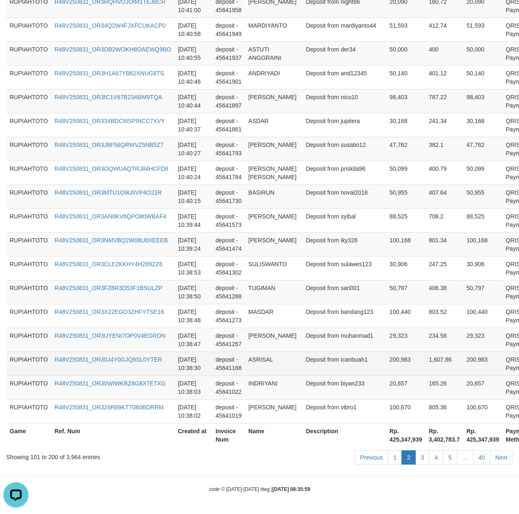
click at [285, 349] on td "[PERSON_NAME]" at bounding box center [273, 340] width 57 height 24
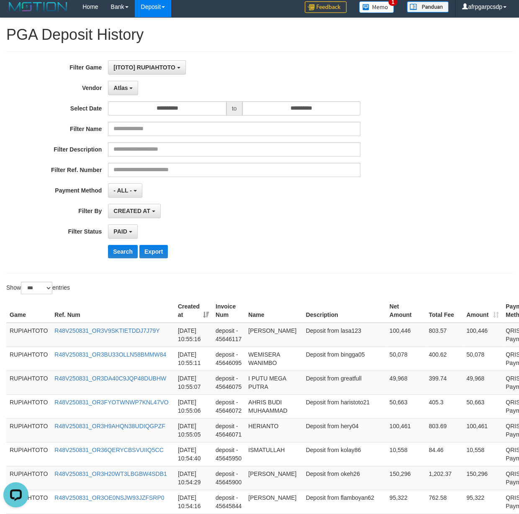
scroll to position [0, 0]
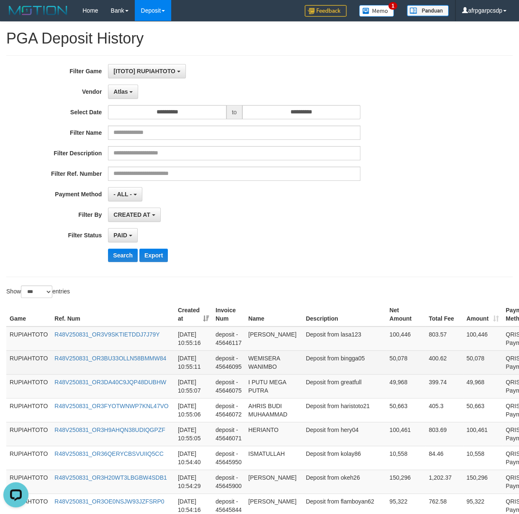
drag, startPoint x: 326, startPoint y: 349, endPoint x: 316, endPoint y: 353, distance: 10.7
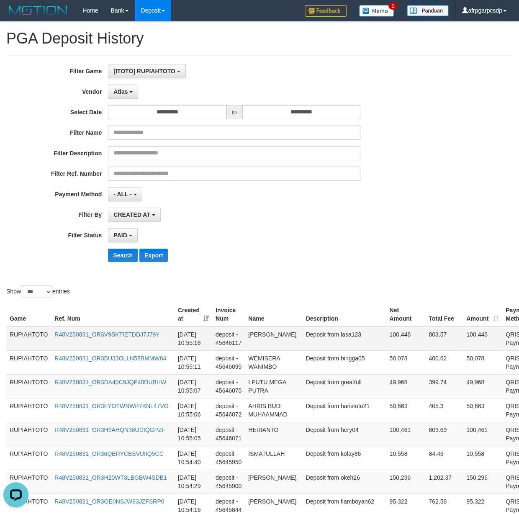
click at [318, 347] on td "Deposit from lasa123" at bounding box center [345, 338] width 84 height 24
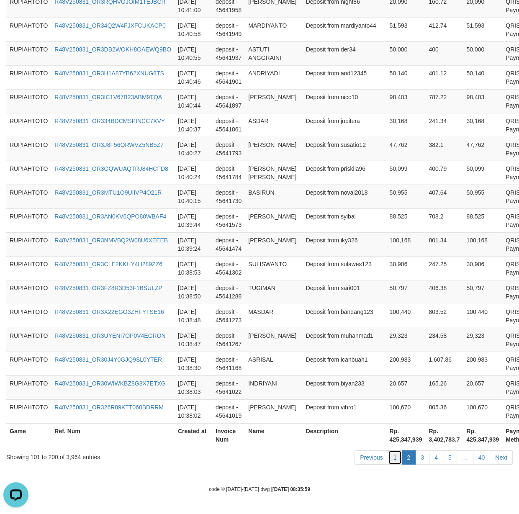
click at [390, 457] on link "1" at bounding box center [395, 457] width 14 height 14
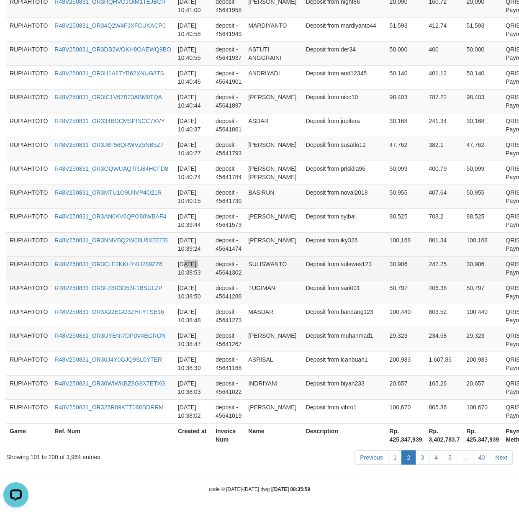
drag, startPoint x: 183, startPoint y: 256, endPoint x: 203, endPoint y: 256, distance: 20.5
click at [199, 256] on td "[DATE] 10:38:53" at bounding box center [194, 268] width 38 height 24
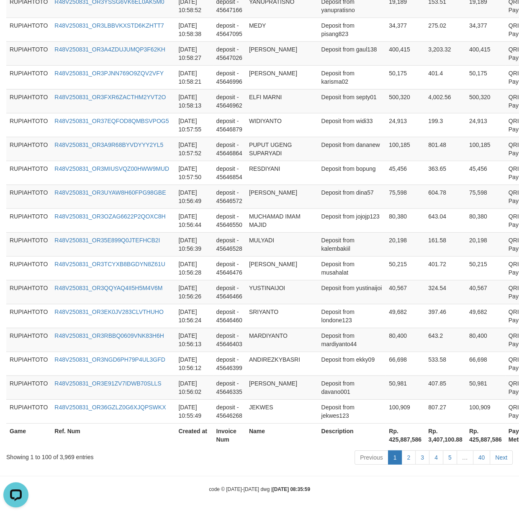
scroll to position [2326, 0]
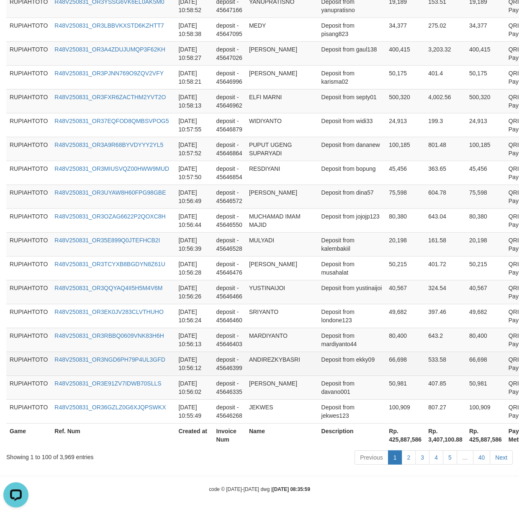
click at [425, 356] on td "533.58" at bounding box center [445, 364] width 41 height 24
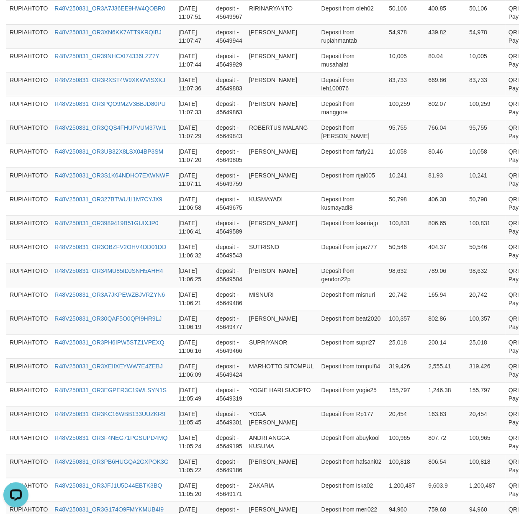
scroll to position [0, 0]
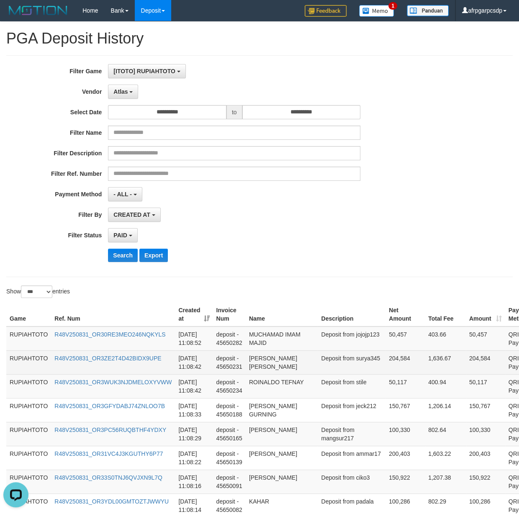
drag, startPoint x: 331, startPoint y: 407, endPoint x: 334, endPoint y: 364, distance: 43.2
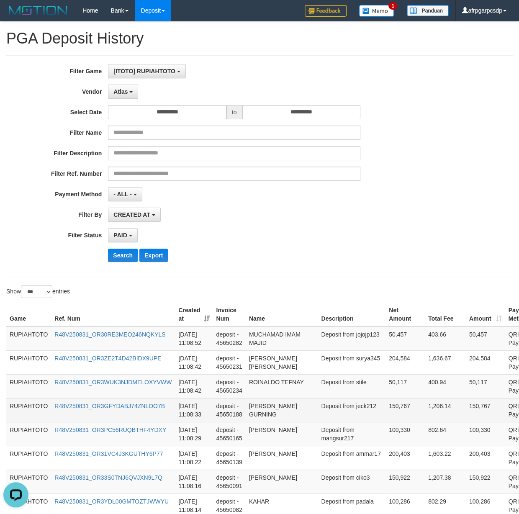
click at [286, 422] on td "[PERSON_NAME] GURNING" at bounding box center [282, 410] width 72 height 24
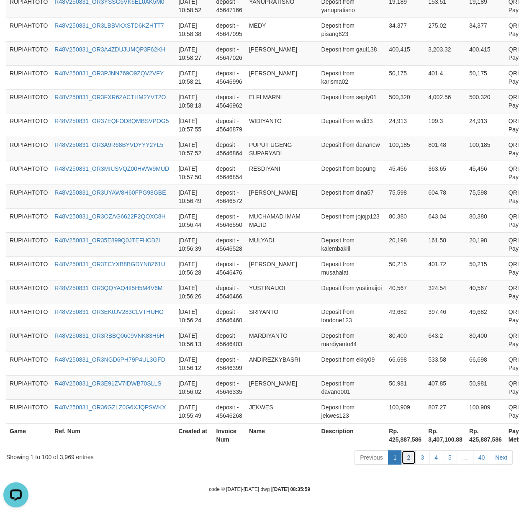
click at [405, 461] on link "2" at bounding box center [408, 457] width 14 height 14
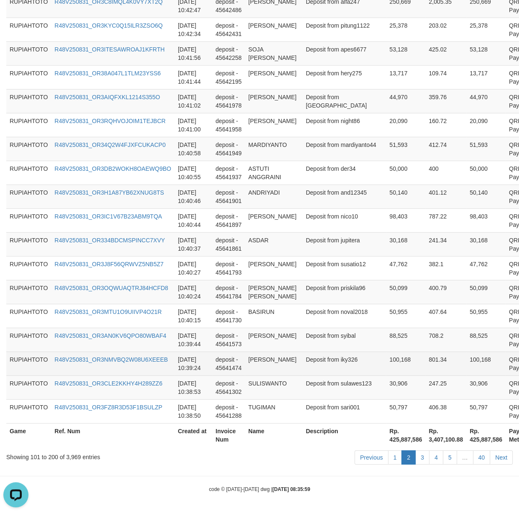
click at [227, 364] on tr "RUPIAHTOTO R48V250831_OR3NMVBQ2W08U6XEEEB [DATE] 10:39:24 deposit - 45641474 [P…" at bounding box center [283, 364] width 555 height 24
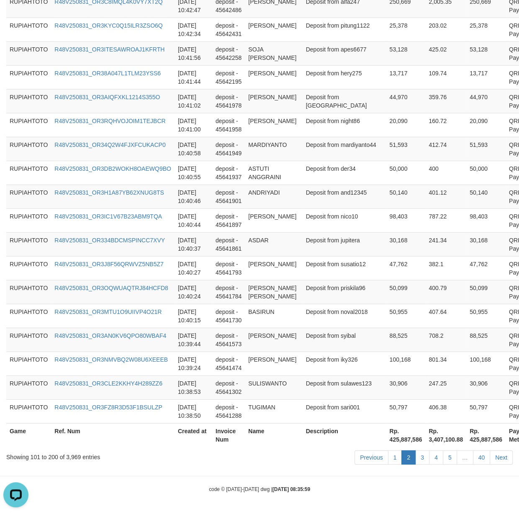
scroll to position [180, 0]
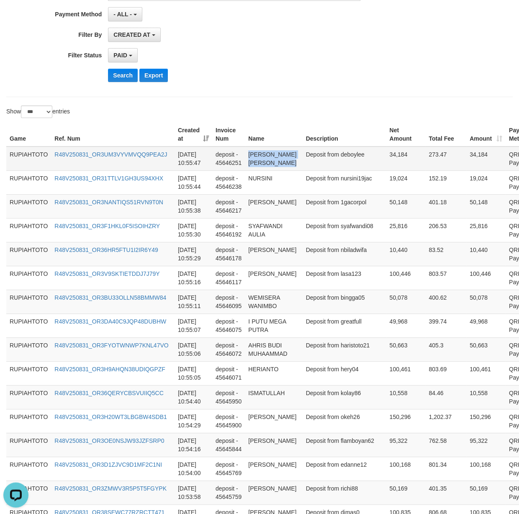
drag, startPoint x: 315, startPoint y: 254, endPoint x: 327, endPoint y: 170, distance: 84.5
click at [242, 260] on td "deposit - 45646178" at bounding box center [228, 254] width 33 height 24
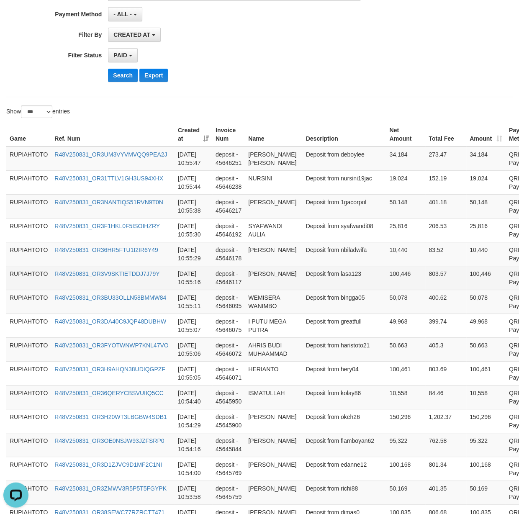
drag, startPoint x: 353, startPoint y: 316, endPoint x: 334, endPoint y: 293, distance: 30.7
click at [348, 313] on tr "RUPIAHTOTO R48V250831_OR3BU33OLLN58BMMW84 [DATE] 10:55:11 deposit - 45646095 WE…" at bounding box center [283, 302] width 555 height 24
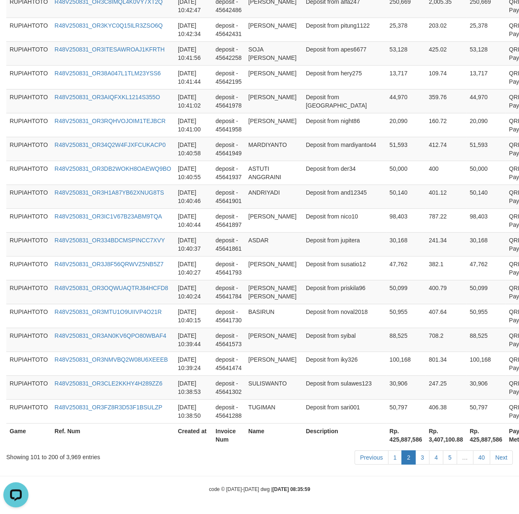
click at [392, 466] on div "Previous 1 2 3 4 5 … 40 Next" at bounding box center [368, 458] width 290 height 18
click at [392, 461] on link "1" at bounding box center [395, 457] width 14 height 14
click at [386, 344] on td "88,525" at bounding box center [405, 340] width 39 height 24
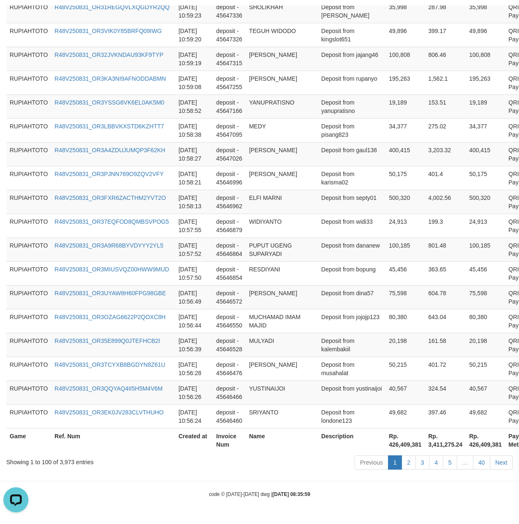
scroll to position [532, 0]
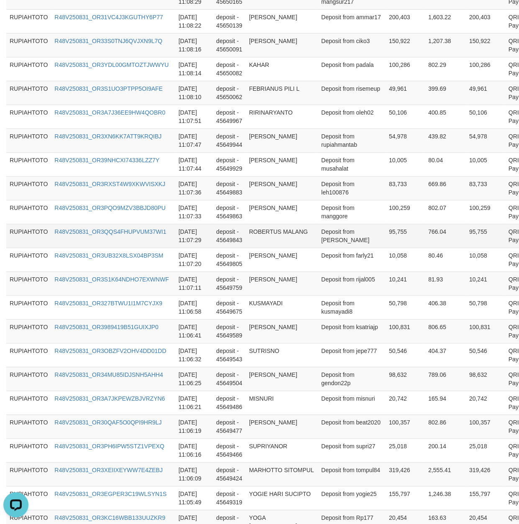
click at [180, 248] on td "[DATE] 11:07:29" at bounding box center [194, 236] width 38 height 24
drag, startPoint x: 180, startPoint y: 263, endPoint x: 195, endPoint y: 263, distance: 15.5
click at [195, 248] on td "[DATE] 11:07:29" at bounding box center [194, 236] width 38 height 24
